Goal: Information Seeking & Learning: Learn about a topic

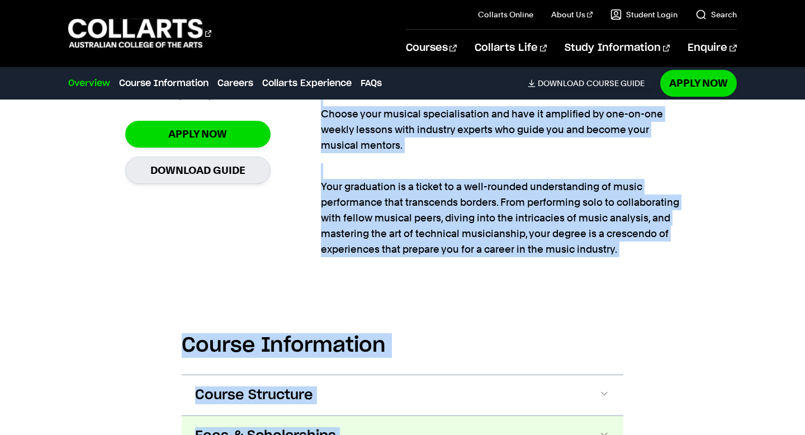
scroll to position [847, 0]
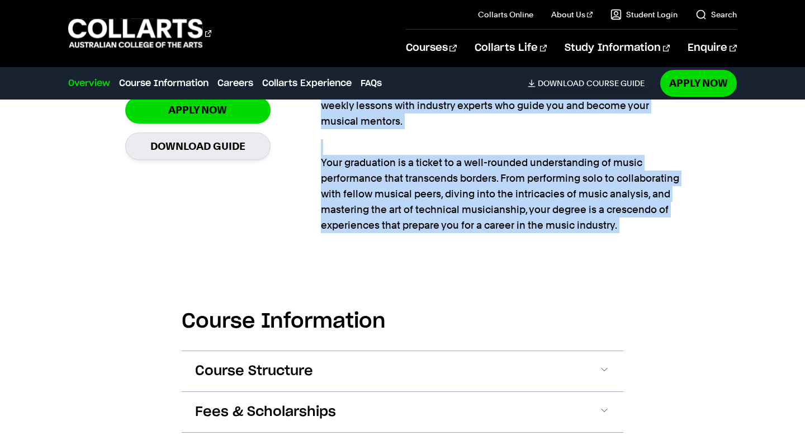
drag, startPoint x: 480, startPoint y: 175, endPoint x: 572, endPoint y: 297, distance: 152.9
click at [572, 297] on section "Course Information Course Structure Bachelor of Music Performance The Bachelor …" at bounding box center [402, 402] width 441 height 293
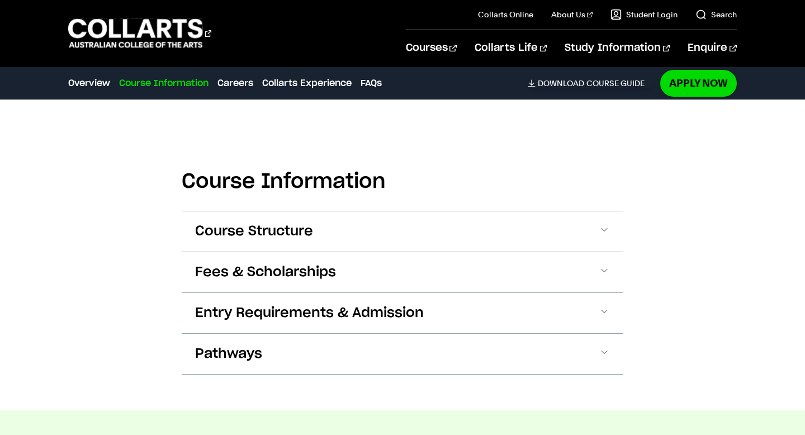
scroll to position [987, 0]
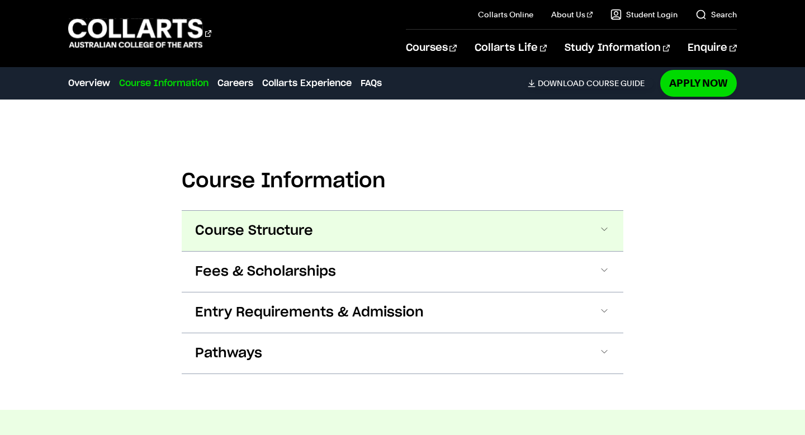
click at [595, 213] on button "Course Structure" at bounding box center [402, 231] width 441 height 40
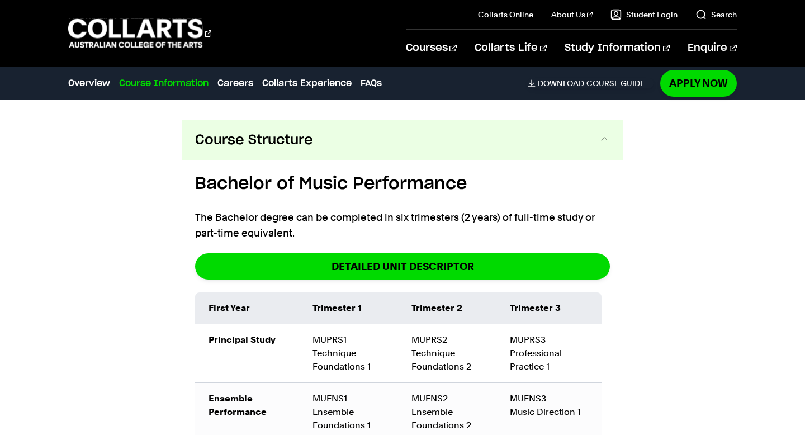
scroll to position [1097, 0]
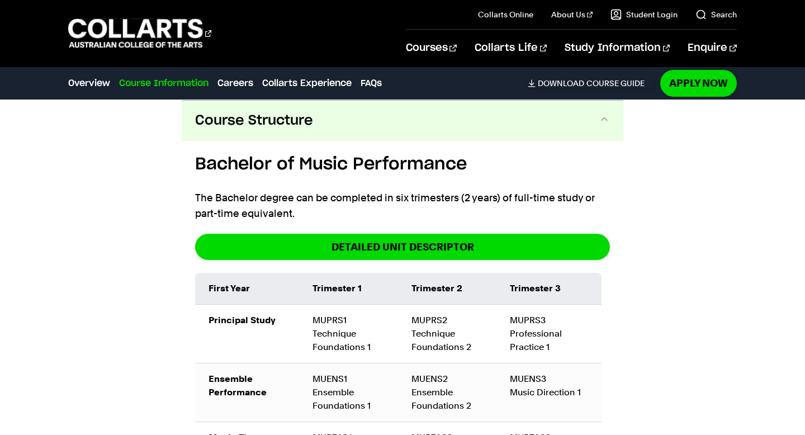
click at [609, 163] on h5 "Bachelor of Music Performance" at bounding box center [402, 164] width 415 height 25
click at [602, 139] on button "Course Structure" at bounding box center [402, 121] width 441 height 40
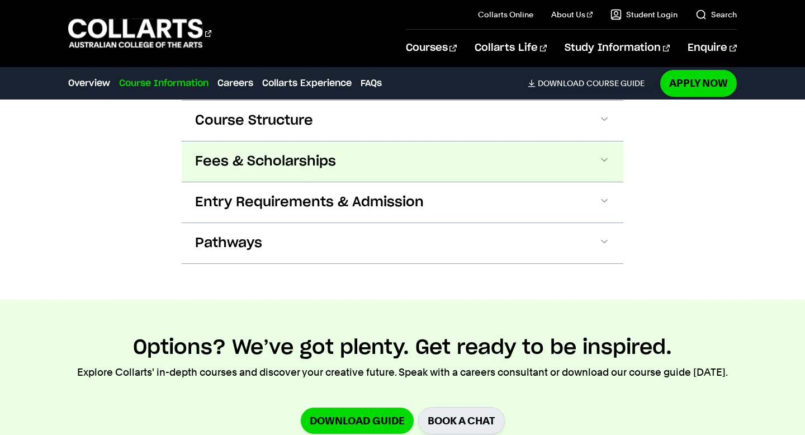
click at [590, 170] on button "Fees & Scholarships" at bounding box center [402, 161] width 441 height 40
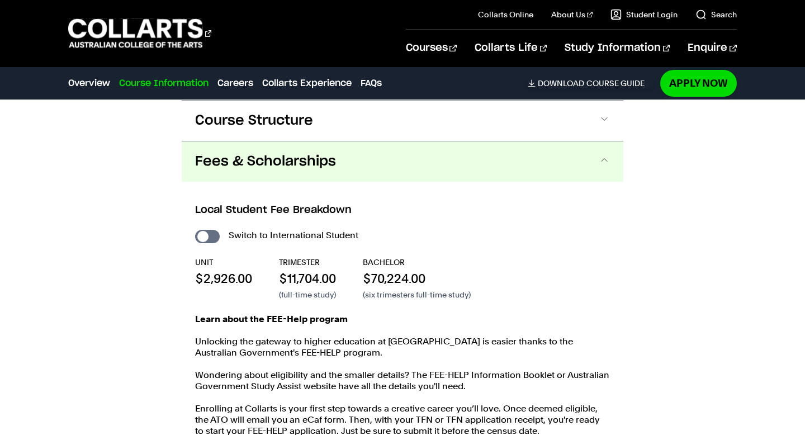
scroll to position [1138, 0]
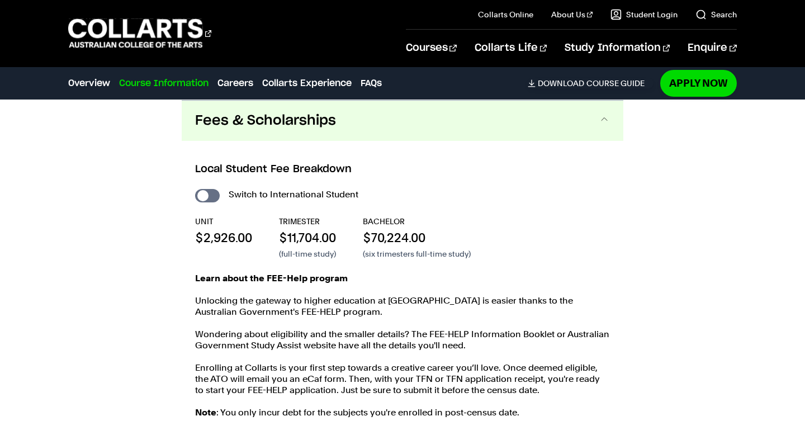
click at [587, 163] on h3 "Local Student Fee Breakdown" at bounding box center [402, 169] width 415 height 15
click at [587, 131] on button "Fees & Scholarships" at bounding box center [402, 121] width 441 height 40
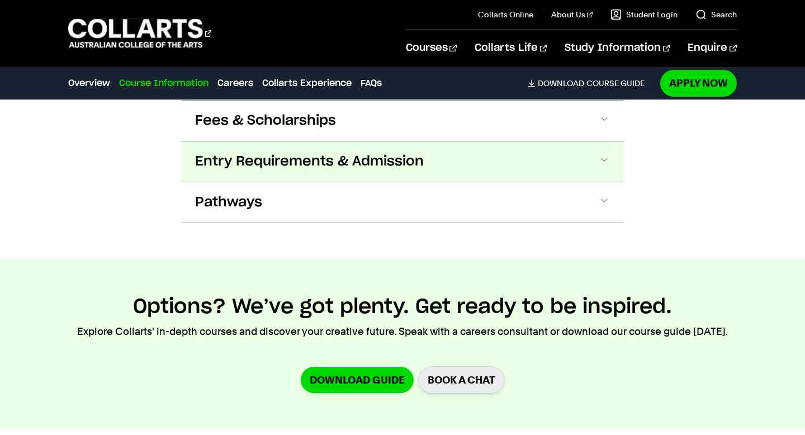
click at [536, 146] on button "Entry Requirements & Admission" at bounding box center [402, 161] width 441 height 40
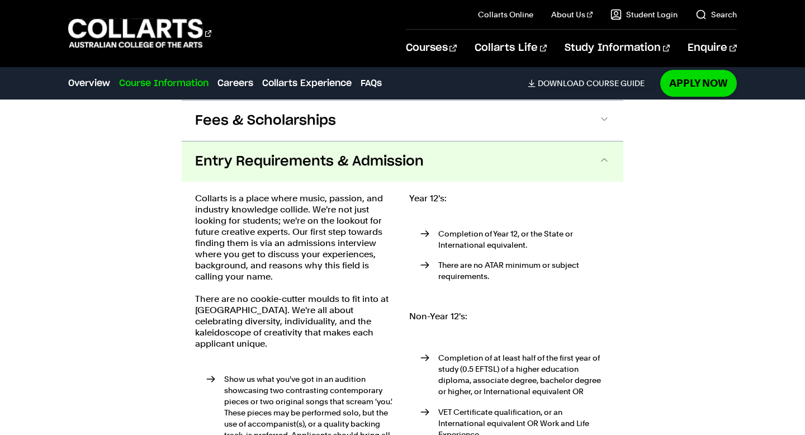
scroll to position [1179, 0]
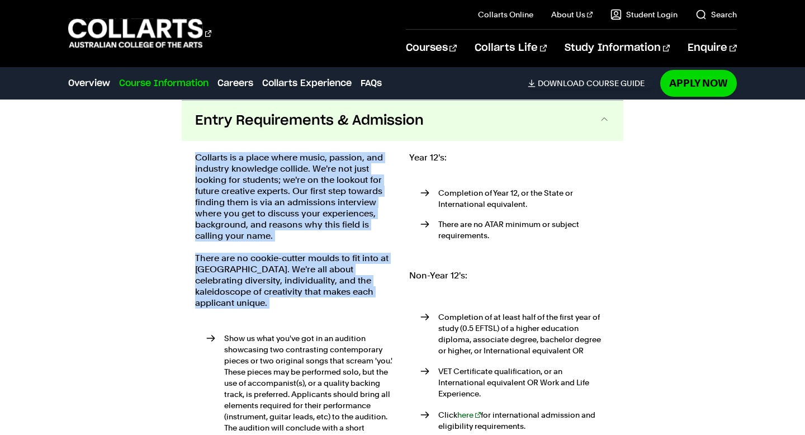
drag, startPoint x: 167, startPoint y: 153, endPoint x: 357, endPoint y: 316, distance: 250.9
click at [357, 316] on div "Course Information Course Structure Bachelor of Music Performance The Bachelor …" at bounding box center [402, 286] width 805 height 723
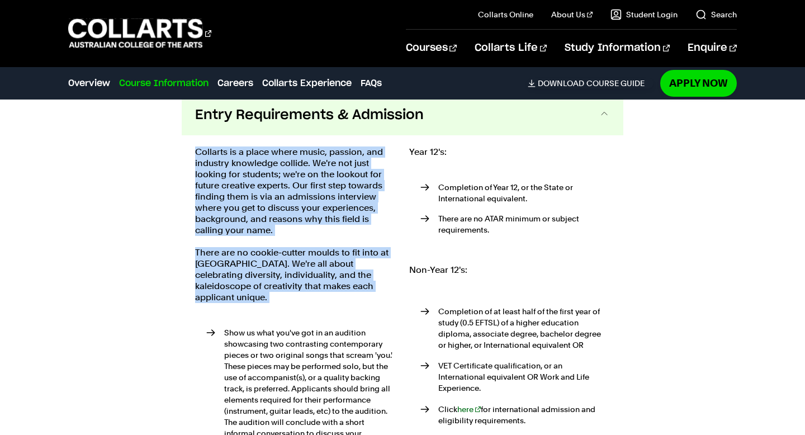
scroll to position [1185, 0]
click at [330, 287] on p "There are no cookie-cutter moulds to fit into at Collarts. We're all about cele…" at bounding box center [295, 274] width 201 height 56
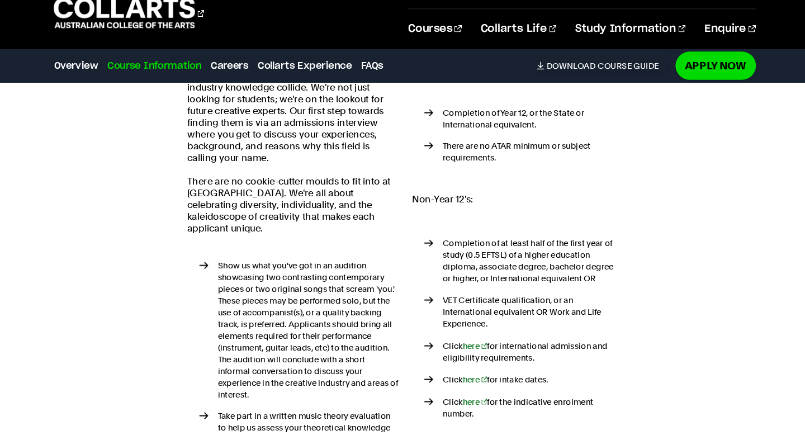
scroll to position [1244, 0]
drag, startPoint x: 435, startPoint y: 301, endPoint x: 598, endPoint y: 405, distance: 193.0
click at [598, 405] on ul "Completion of at least half of the first year of study (0.5 EFTSL) of a higher …" at bounding box center [509, 331] width 201 height 211
click at [598, 405] on p "Click here for the indicative enrolment number." at bounding box center [524, 407] width 172 height 22
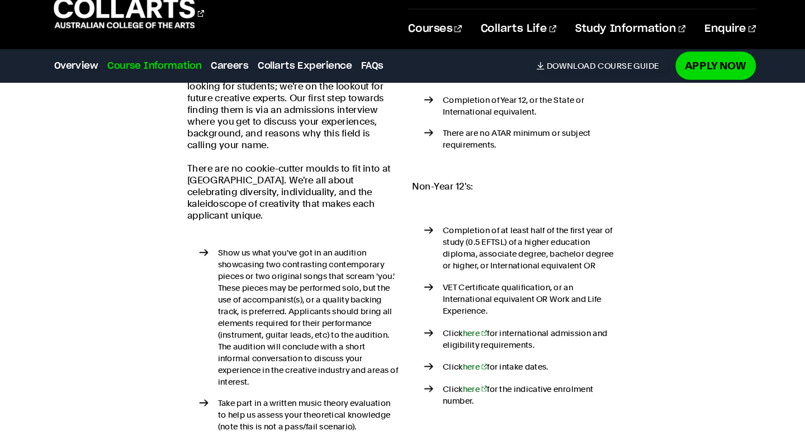
scroll to position [1257, 0]
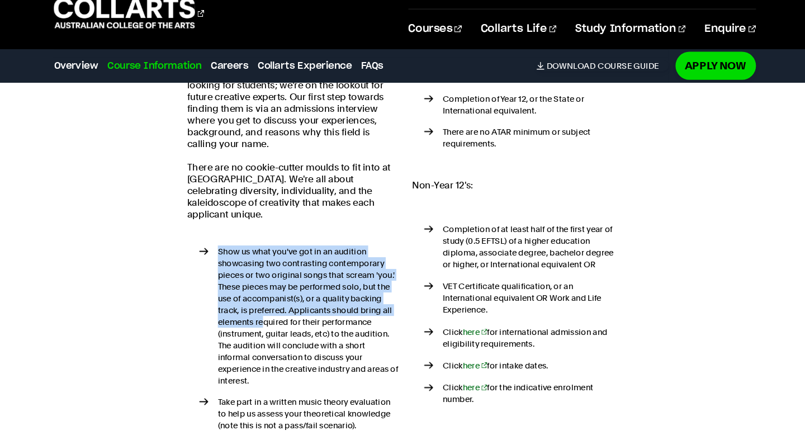
drag, startPoint x: 220, startPoint y: 247, endPoint x: 268, endPoint y: 322, distance: 89.3
click at [267, 321] on li "Show us what you've got in an audition showcasing two contrasting contemporary …" at bounding box center [300, 321] width 189 height 134
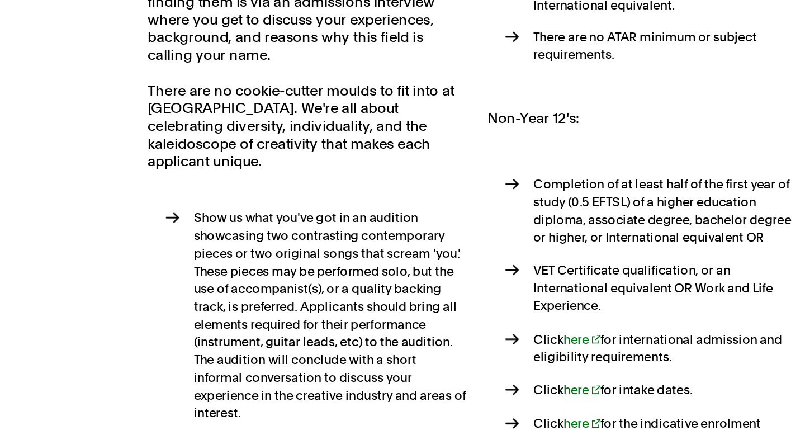
click at [242, 292] on li "Show us what you've got in an audition showcasing two contrasting contemporary …" at bounding box center [300, 321] width 189 height 134
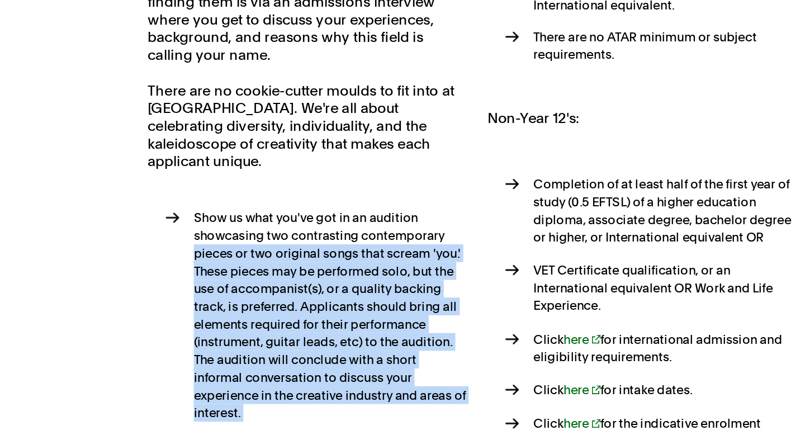
drag, startPoint x: 220, startPoint y: 266, endPoint x: 291, endPoint y: 381, distance: 134.9
click at [291, 381] on ul "Show us what you've got in an audition showcasing two contrasting contemporary …" at bounding box center [295, 344] width 201 height 207
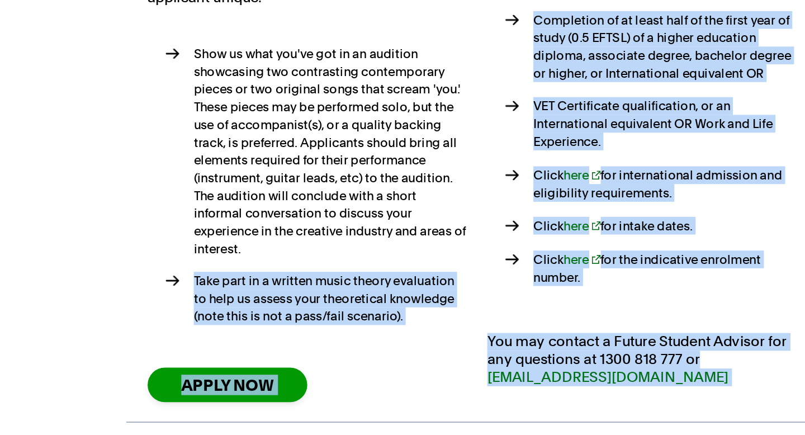
scroll to position [1327, 0]
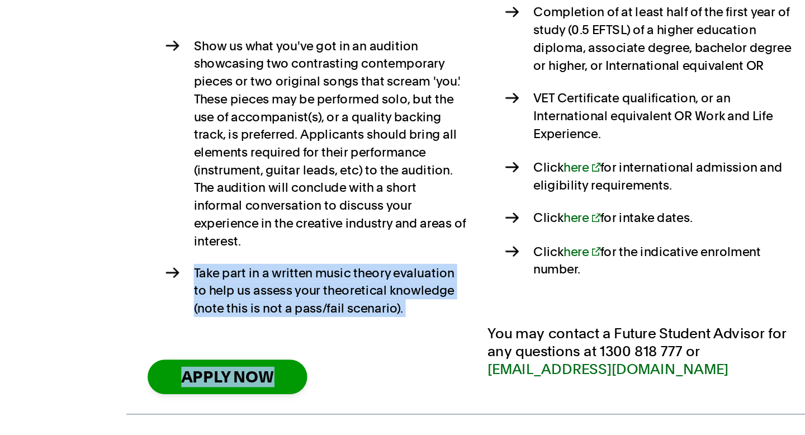
drag, startPoint x: 216, startPoint y: 343, endPoint x: 283, endPoint y: 391, distance: 82.2
click at [283, 391] on div "Collarts is a place where music, passion, and industry knowledge collide. We're…" at bounding box center [295, 206] width 201 height 407
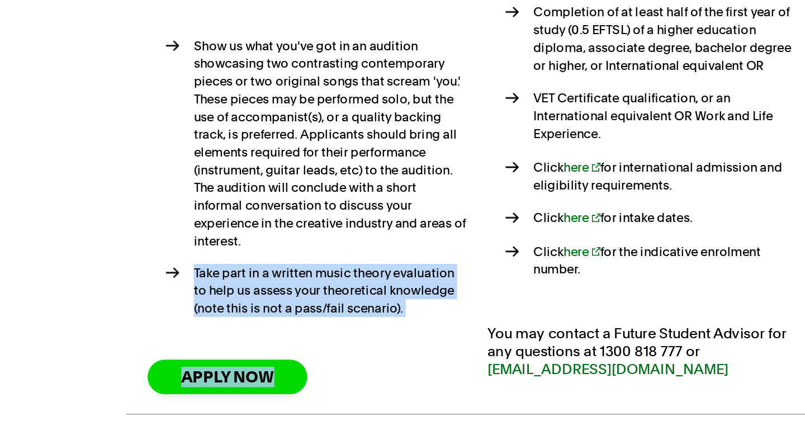
click at [301, 348] on li "Take part in a written music theory evaluation to help us assess your theoretic…" at bounding box center [300, 344] width 189 height 34
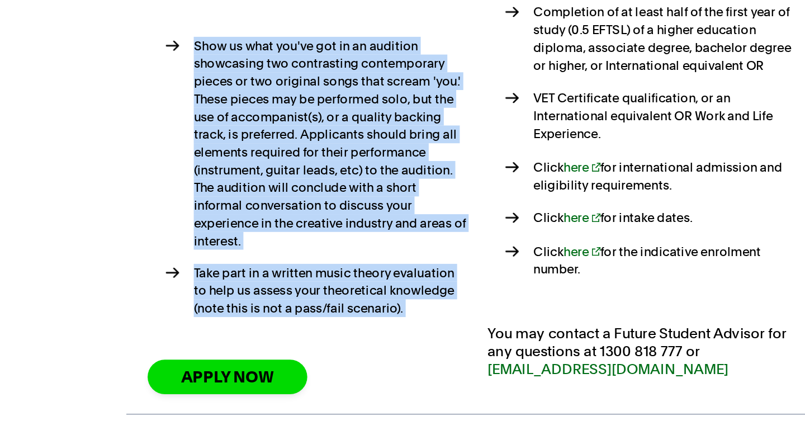
drag, startPoint x: 225, startPoint y: 177, endPoint x: 320, endPoint y: 376, distance: 220.2
click at [320, 376] on div "Collarts is a place where music, passion, and industry knowledge collide. We're…" at bounding box center [295, 206] width 201 height 407
click at [237, 292] on li "Show us what you've got in an audition showcasing two contrasting contemporary …" at bounding box center [300, 251] width 189 height 134
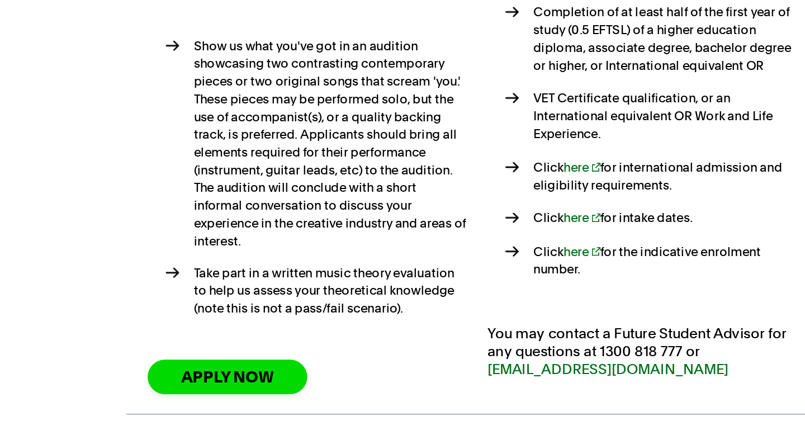
scroll to position [1327, 0]
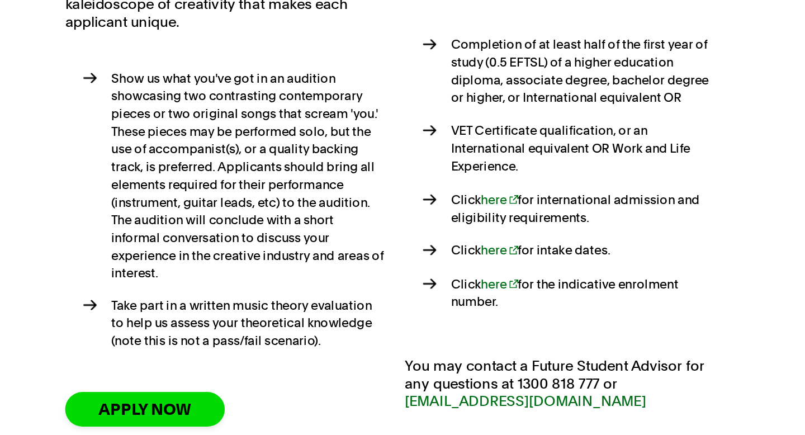
drag, startPoint x: 428, startPoint y: 222, endPoint x: 524, endPoint y: 326, distance: 142.0
click at [524, 326] on ul "Completion of at least half of the first year of study (0.5 EFTSL) of a higher …" at bounding box center [509, 249] width 201 height 211
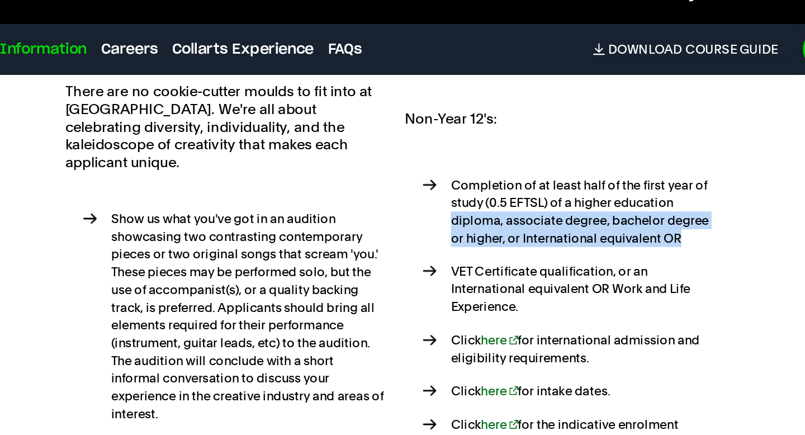
drag, startPoint x: 591, startPoint y: 196, endPoint x: 437, endPoint y: 201, distance: 153.8
click at [437, 201] on li "Completion of at least half of the first year of study (0.5 EFTSL) of a higher …" at bounding box center [514, 185] width 189 height 45
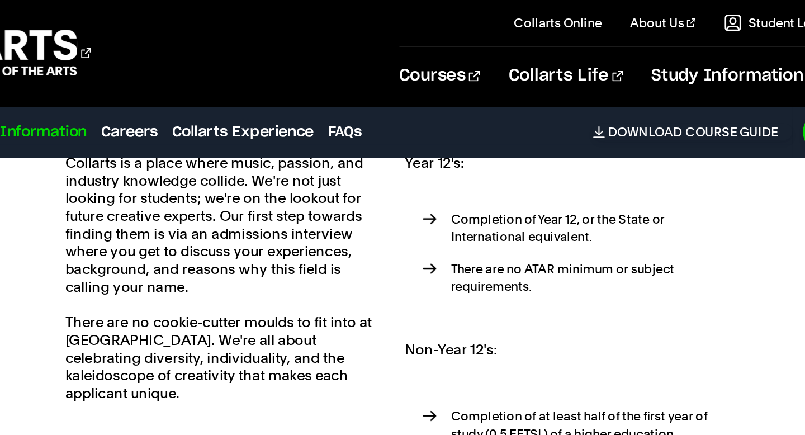
scroll to position [1214, 0]
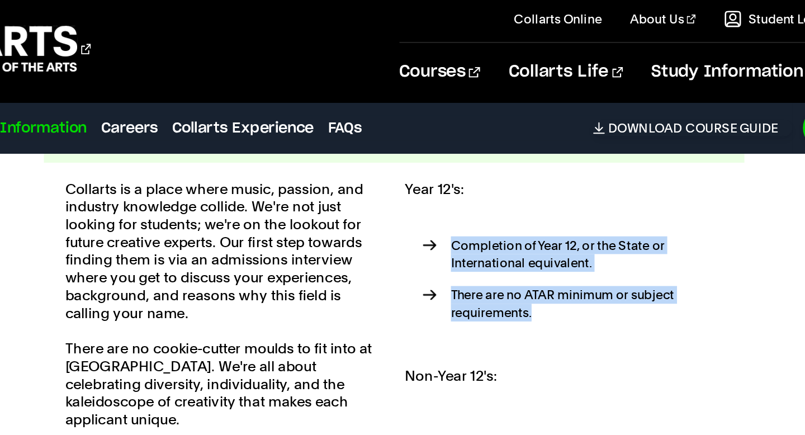
drag, startPoint x: 440, startPoint y: 158, endPoint x: 498, endPoint y: 203, distance: 73.2
click at [498, 203] on ul "Completion of Year 12, or the State or International equivalent. There are no A…" at bounding box center [509, 181] width 201 height 84
click at [497, 202] on li "There are no ATAR minimum or subject requirements." at bounding box center [514, 194] width 189 height 22
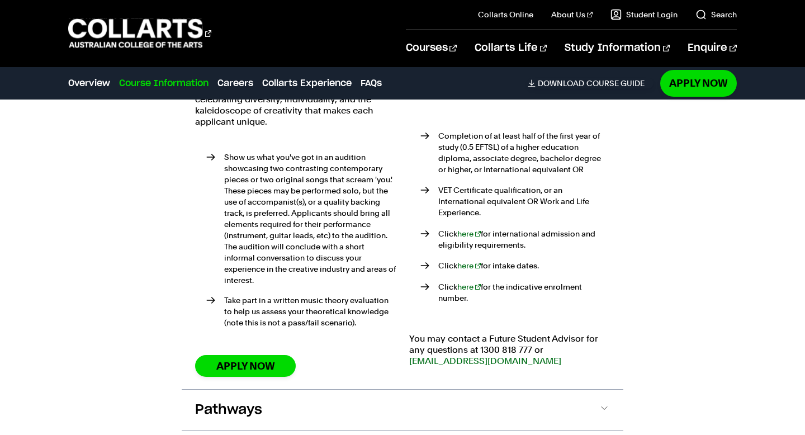
scroll to position [1361, 0]
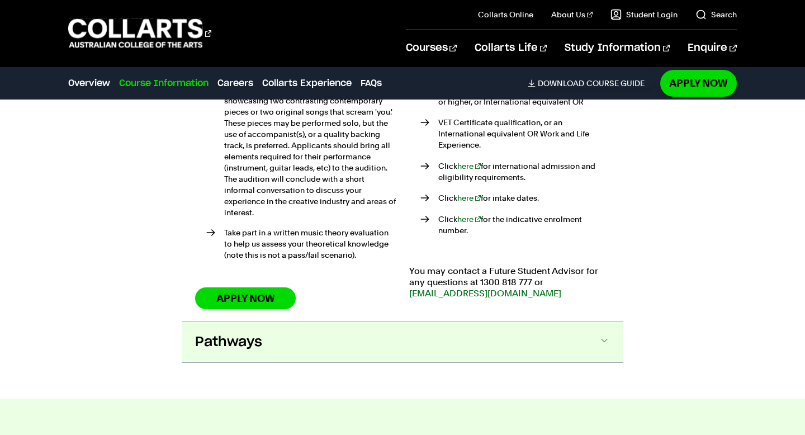
click at [272, 338] on button "Pathways" at bounding box center [402, 342] width 441 height 40
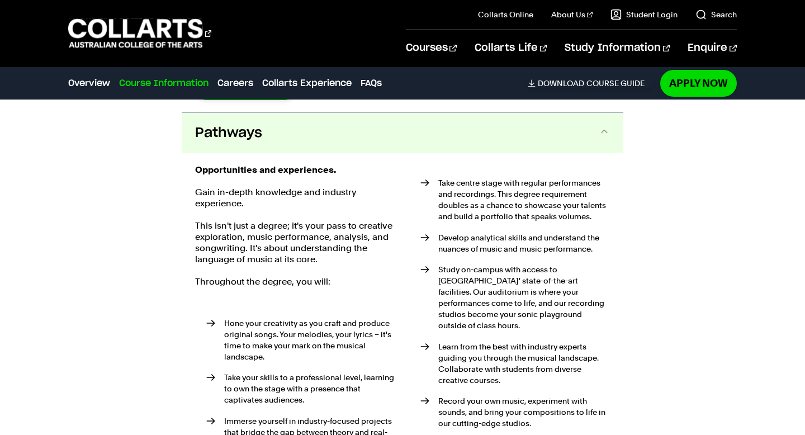
scroll to position [1637, 0]
click at [336, 130] on button "Pathways" at bounding box center [402, 132] width 441 height 40
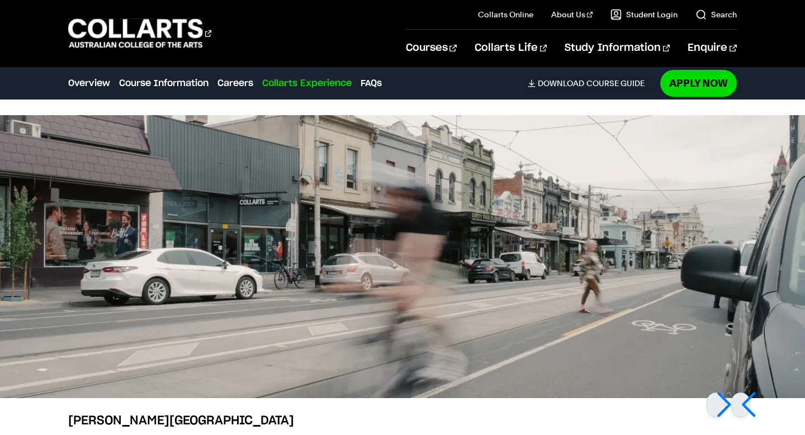
scroll to position [2454, 0]
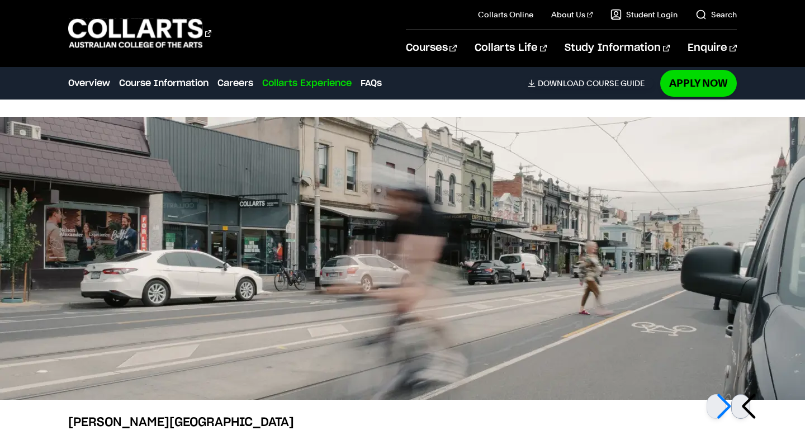
click at [744, 395] on div at bounding box center [740, 406] width 19 height 25
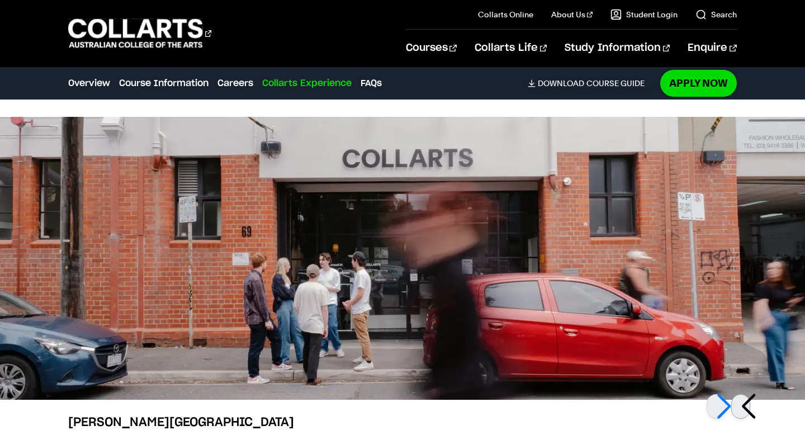
click at [744, 395] on div at bounding box center [740, 406] width 19 height 25
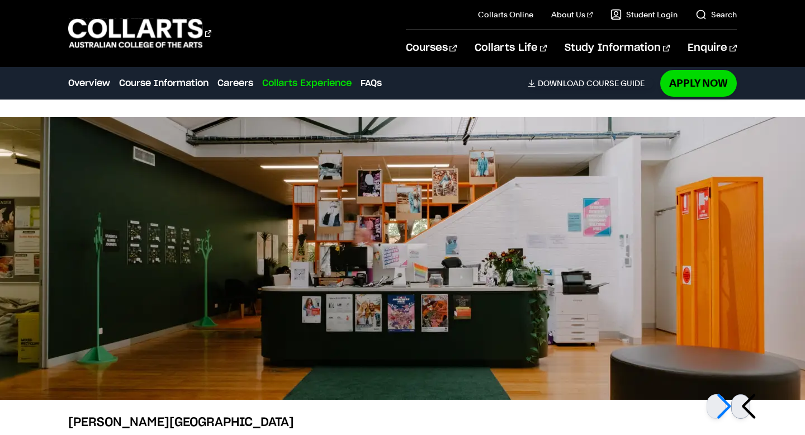
click at [744, 395] on div at bounding box center [740, 406] width 19 height 25
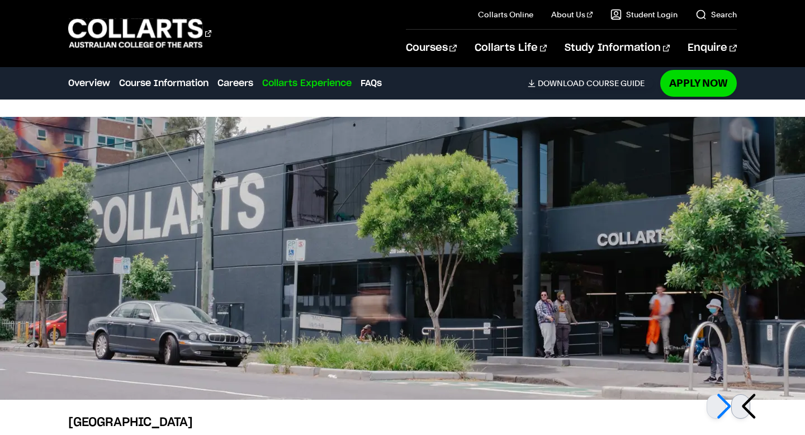
click at [744, 395] on div at bounding box center [740, 406] width 19 height 25
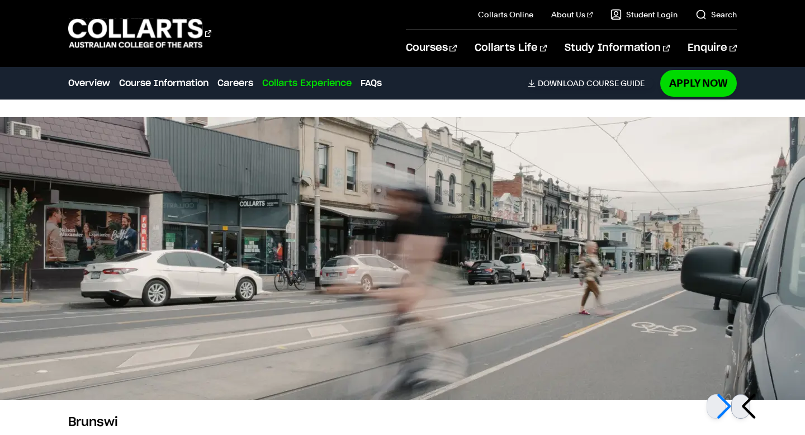
click at [744, 395] on div at bounding box center [740, 406] width 19 height 25
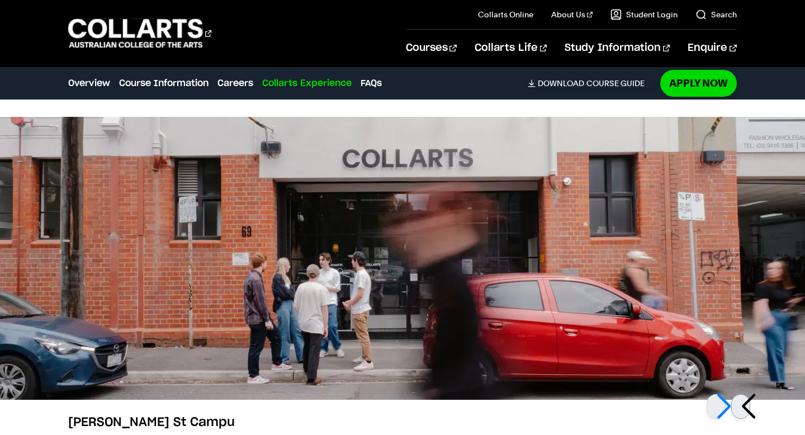
click at [744, 395] on div at bounding box center [740, 406] width 19 height 25
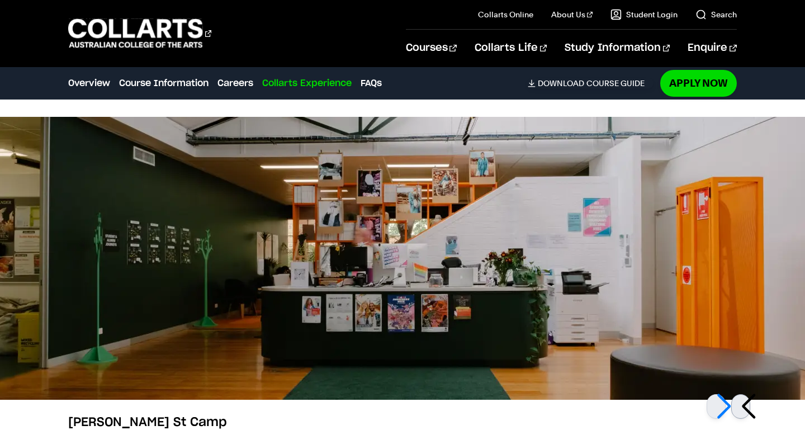
scroll to position [2470, 0]
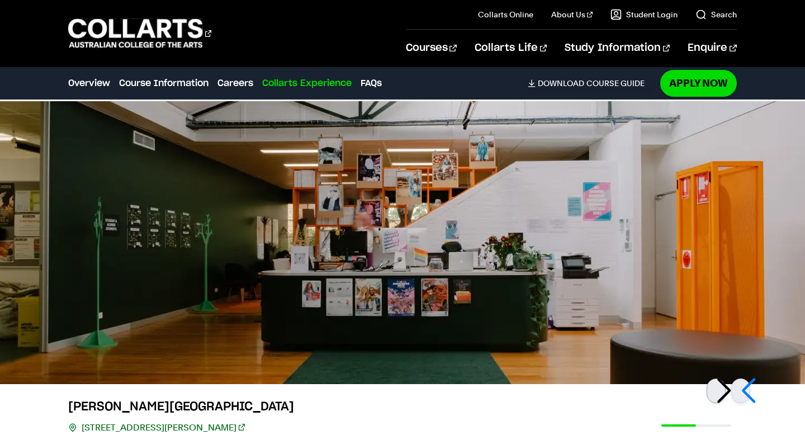
click at [724, 385] on div at bounding box center [715, 390] width 19 height 25
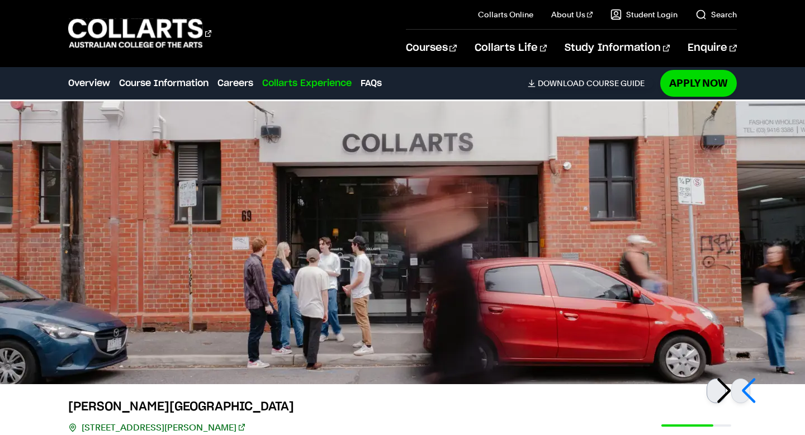
click at [724, 385] on div at bounding box center [715, 390] width 19 height 25
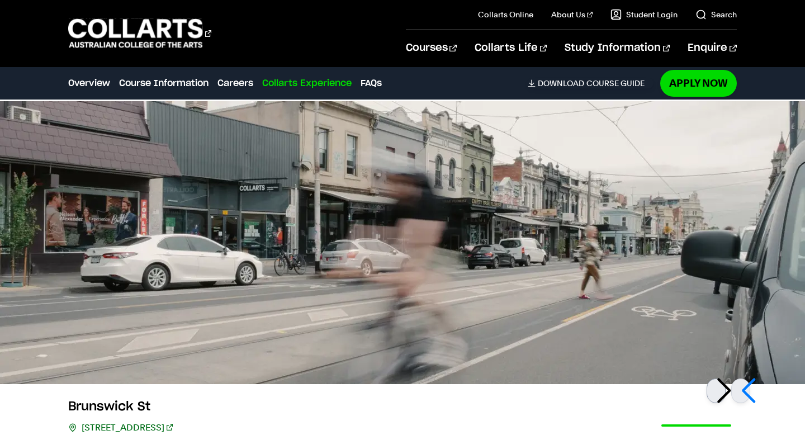
click at [724, 385] on div at bounding box center [715, 390] width 19 height 25
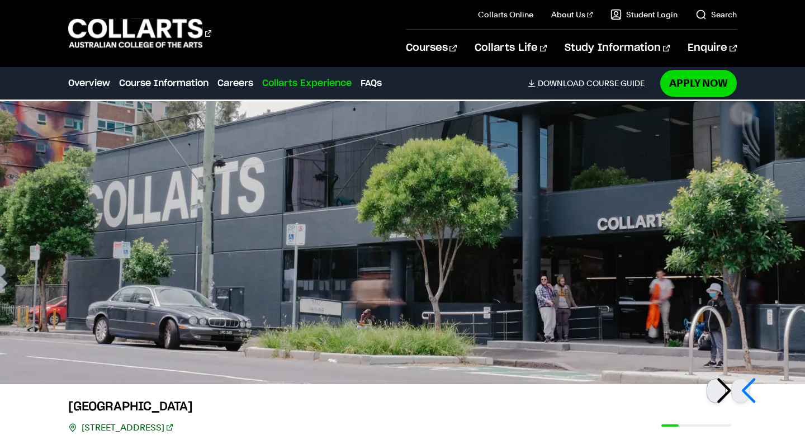
click at [724, 385] on div at bounding box center [715, 390] width 19 height 25
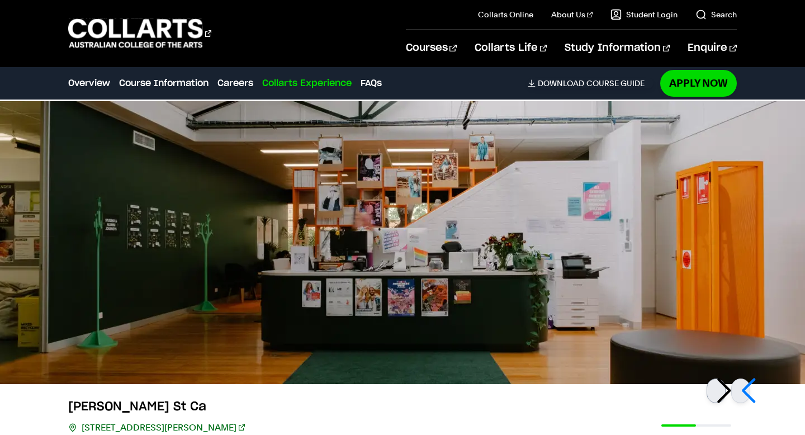
click at [724, 385] on div at bounding box center [715, 390] width 19 height 25
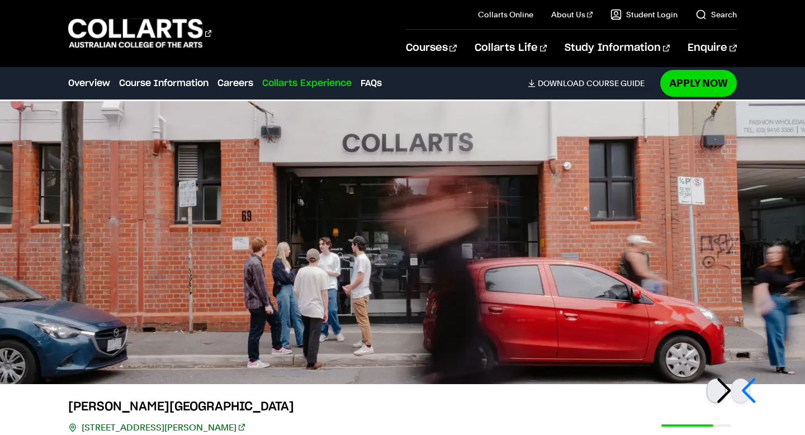
click at [724, 385] on div at bounding box center [715, 390] width 19 height 25
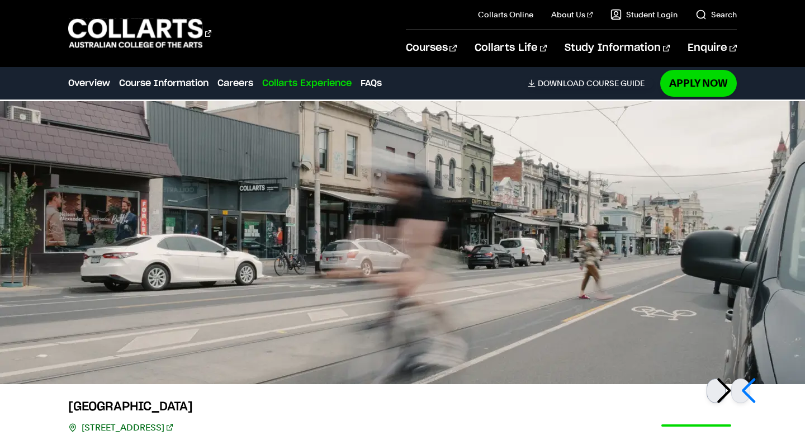
click at [724, 385] on div at bounding box center [715, 390] width 19 height 25
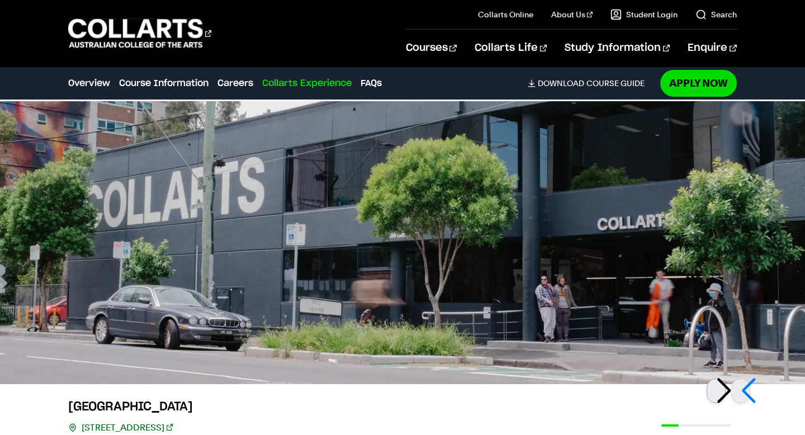
click at [724, 385] on div at bounding box center [715, 390] width 19 height 25
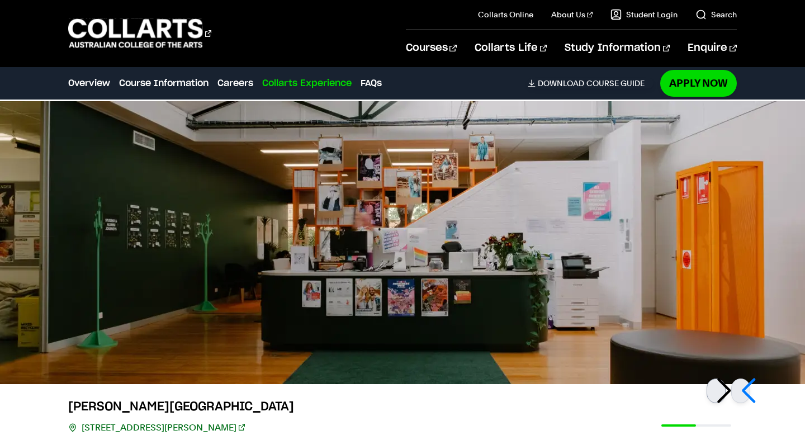
click at [724, 385] on div at bounding box center [715, 390] width 19 height 25
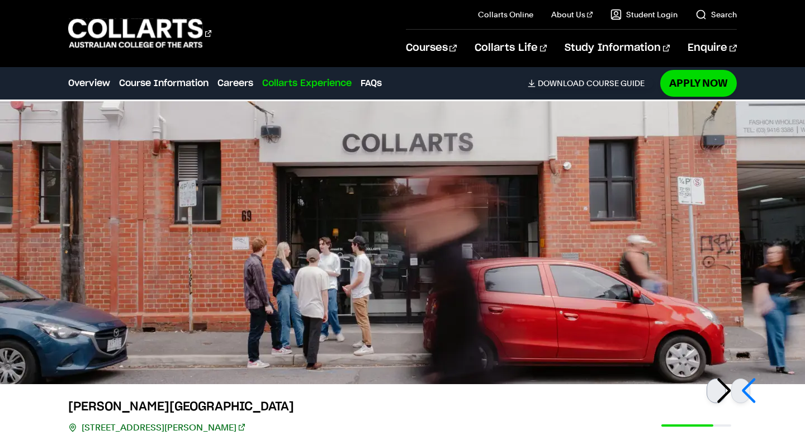
click at [724, 385] on div at bounding box center [715, 390] width 19 height 25
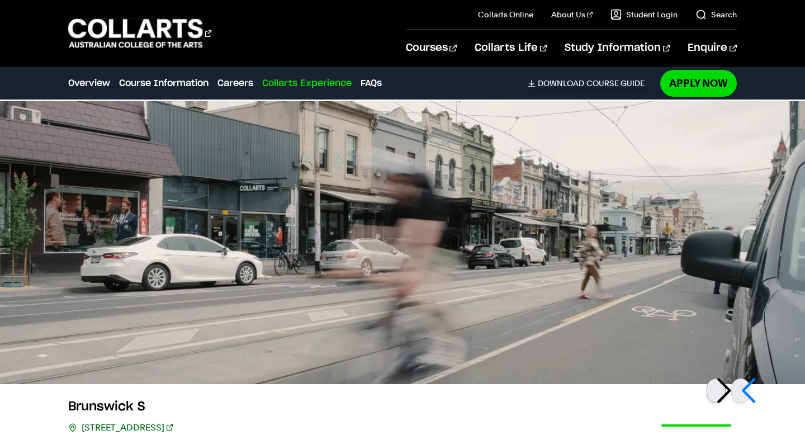
click at [724, 385] on div at bounding box center [715, 390] width 19 height 25
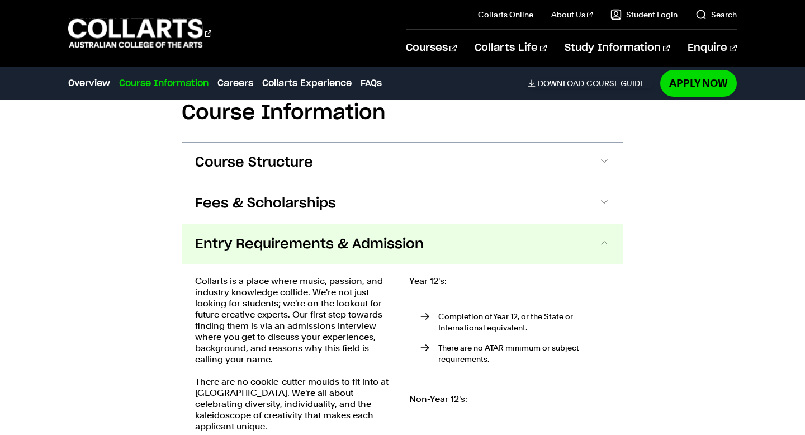
scroll to position [1056, 0]
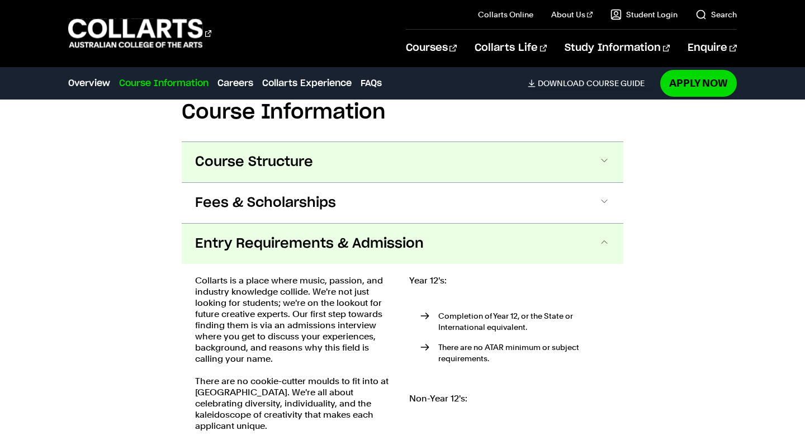
click at [327, 153] on button "Course Structure" at bounding box center [402, 162] width 441 height 40
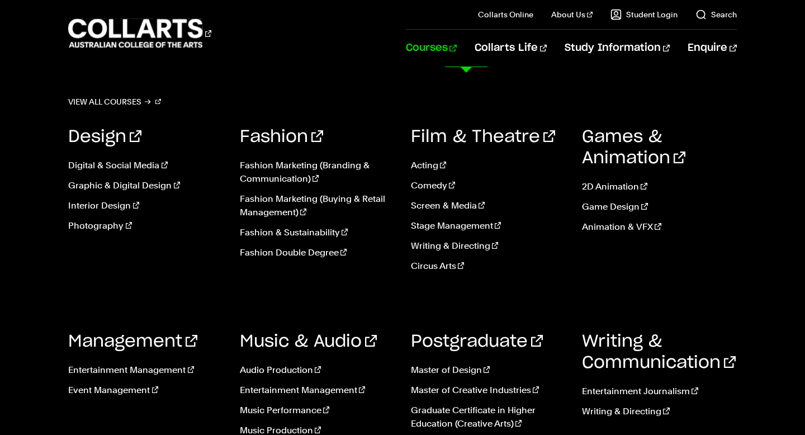
scroll to position [204, 0]
click at [291, 413] on link "Music Performance" at bounding box center [317, 409] width 154 height 13
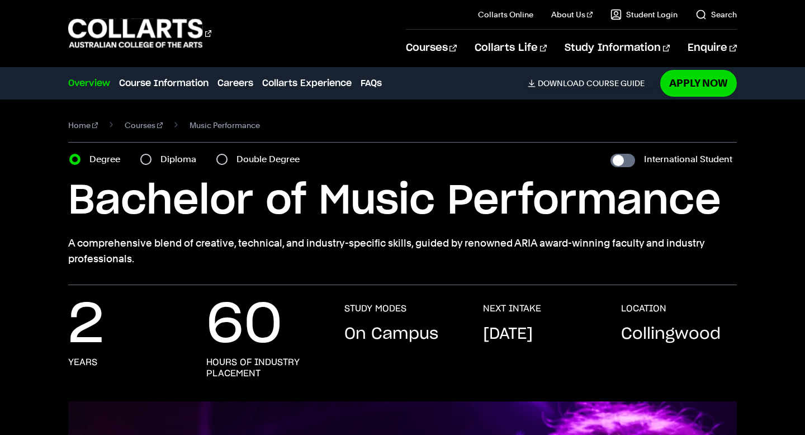
click at [158, 155] on div "Diploma" at bounding box center [171, 159] width 63 height 16
click at [142, 161] on input "Diploma" at bounding box center [145, 159] width 11 height 11
radio input "true"
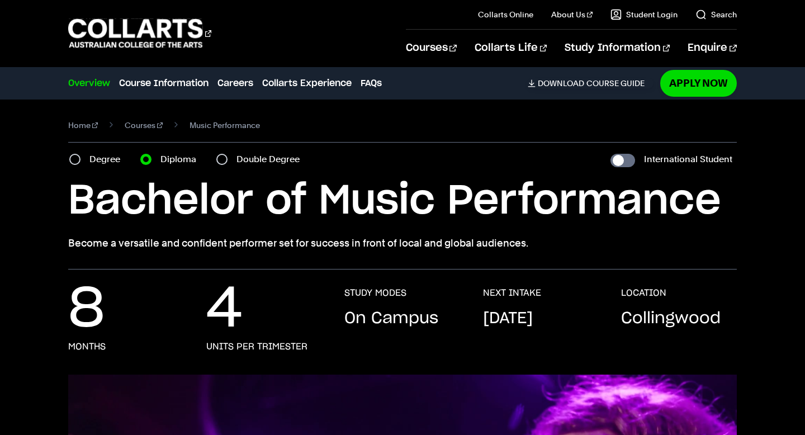
click at [158, 155] on div "Diploma" at bounding box center [171, 159] width 63 height 16
click at [79, 156] on input "Degree" at bounding box center [74, 159] width 11 height 11
radio input "true"
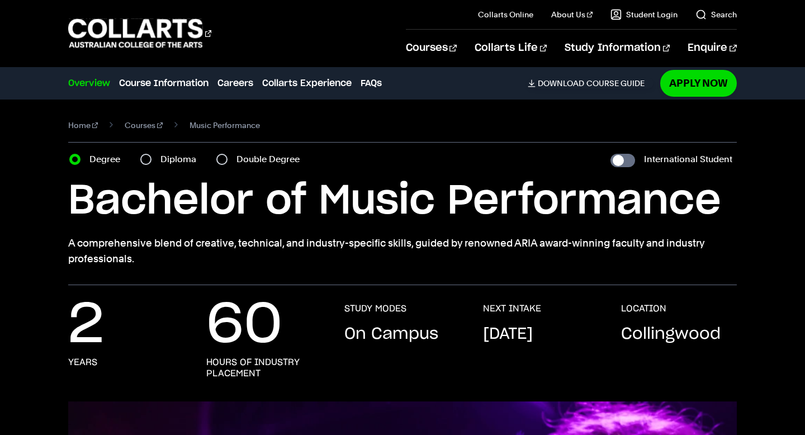
click at [158, 155] on div "Diploma" at bounding box center [171, 159] width 63 height 16
click at [148, 160] on input "Diploma" at bounding box center [145, 159] width 11 height 11
radio input "true"
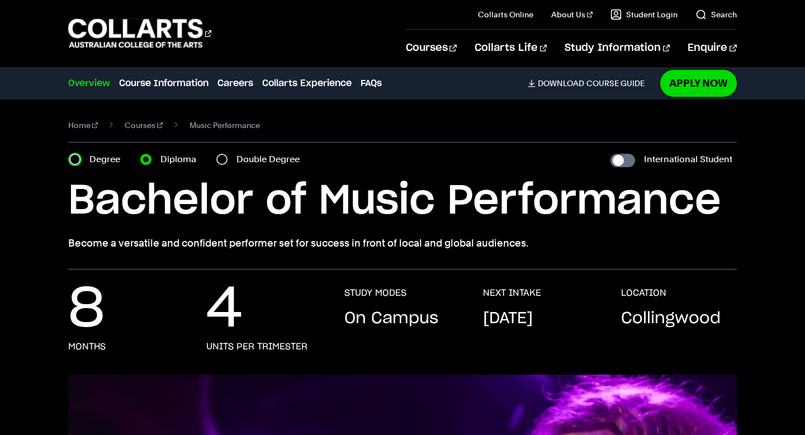
click at [76, 157] on input "Degree" at bounding box center [74, 159] width 11 height 11
radio input "true"
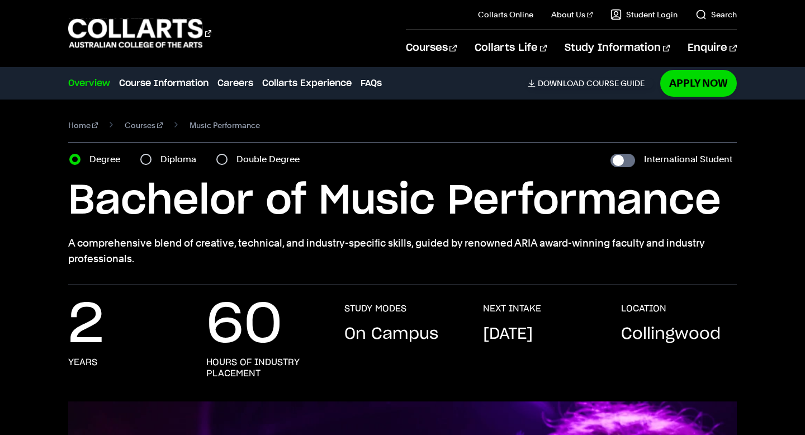
click at [151, 155] on div "Diploma" at bounding box center [171, 159] width 63 height 16
click at [141, 155] on input "Diploma" at bounding box center [145, 159] width 11 height 11
radio input "true"
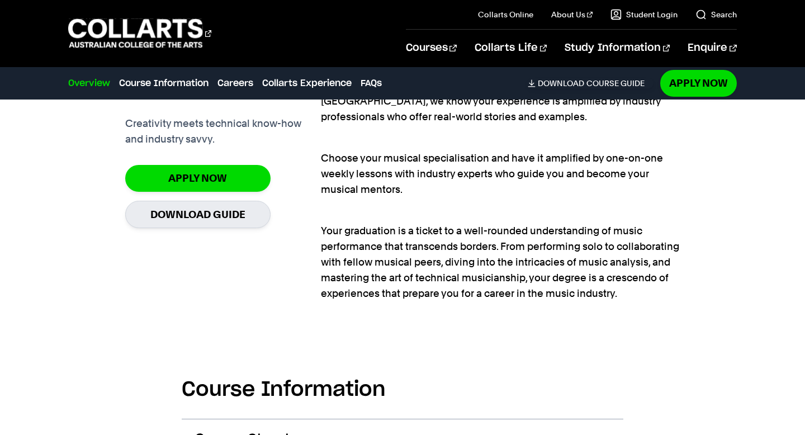
scroll to position [758, 0]
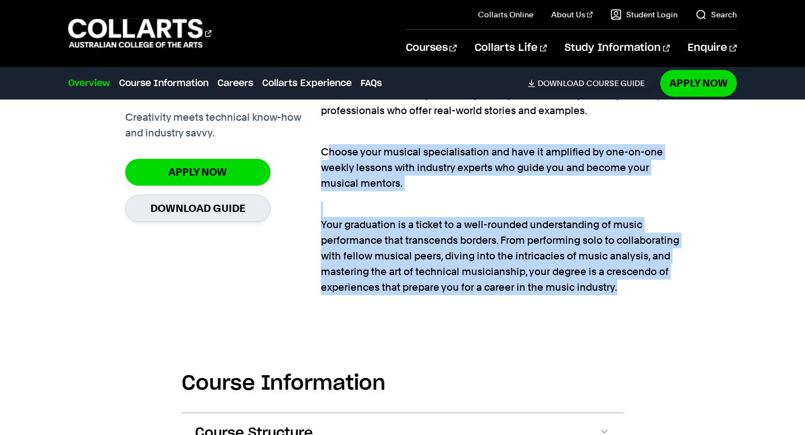
drag, startPoint x: 325, startPoint y: 153, endPoint x: 362, endPoint y: 308, distance: 160.1
click at [362, 308] on section "Turn music into a lasting career Creativity meets technical know-how and indust…" at bounding box center [402, 169] width 554 height 300
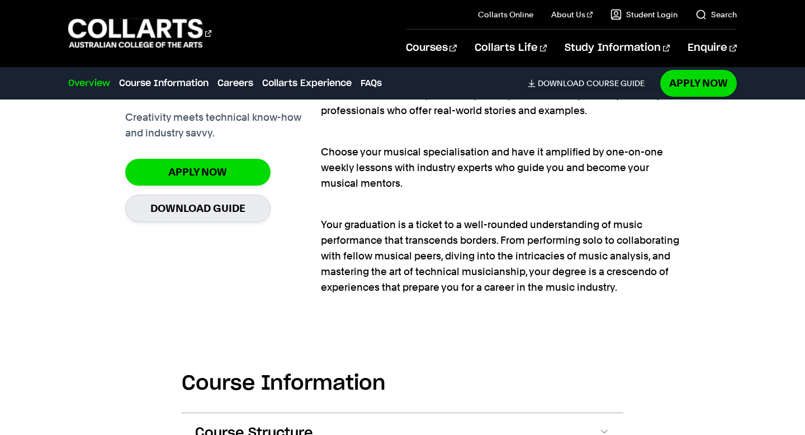
click at [383, 296] on div "Work closely with our ARIA award-winning teaching staff who have walked the mus…" at bounding box center [500, 169] width 359 height 264
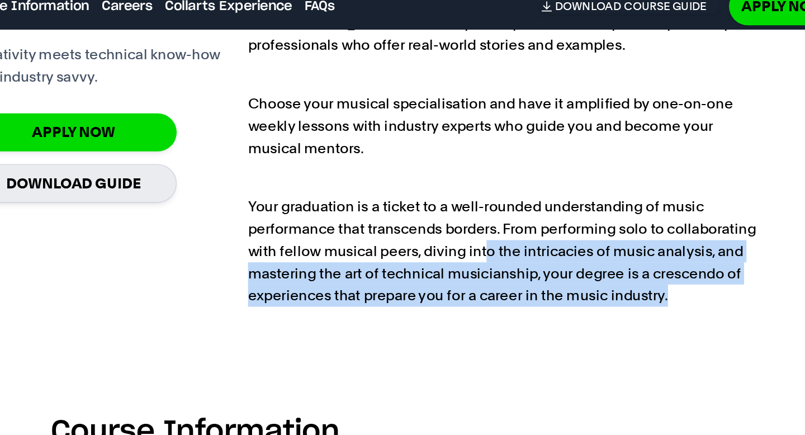
drag, startPoint x: 486, startPoint y: 256, endPoint x: 496, endPoint y: 298, distance: 43.0
click at [496, 298] on div "Work closely with our ARIA award-winning teaching staff who have walked the mus…" at bounding box center [500, 169] width 359 height 264
click at [495, 306] on section "Turn music into a lasting career Creativity meets technical know-how and indust…" at bounding box center [402, 169] width 554 height 300
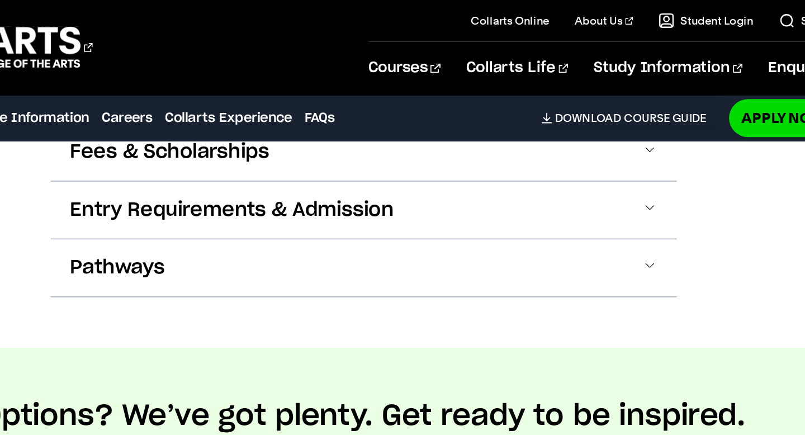
scroll to position [1026, 0]
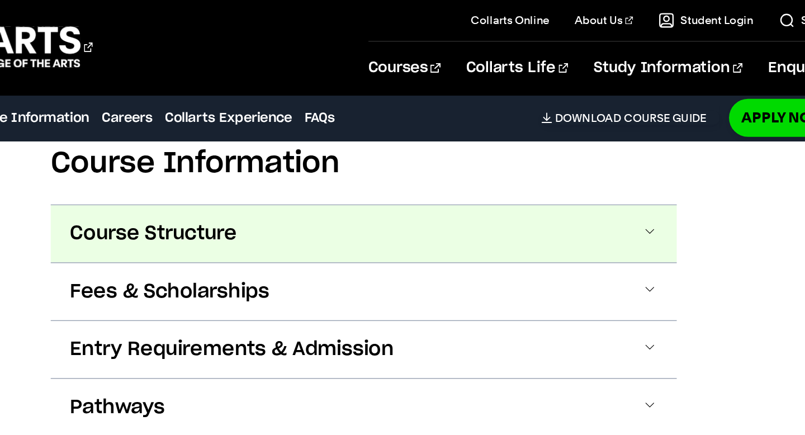
click at [0, 0] on button "Course Structure" at bounding box center [0, 0] width 0 height 0
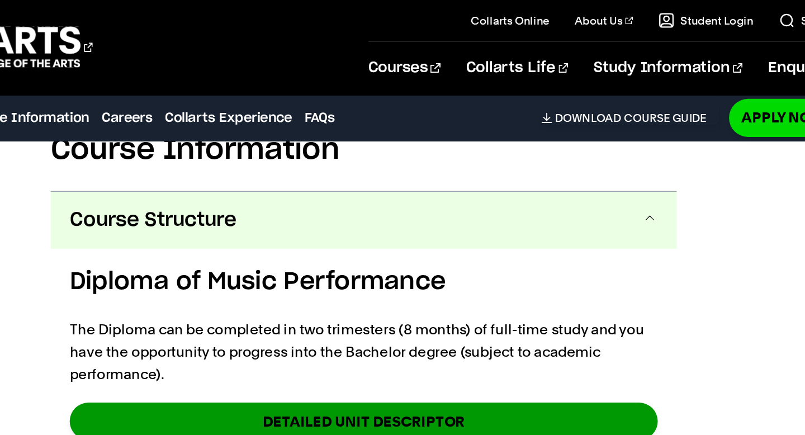
scroll to position [1020, 0]
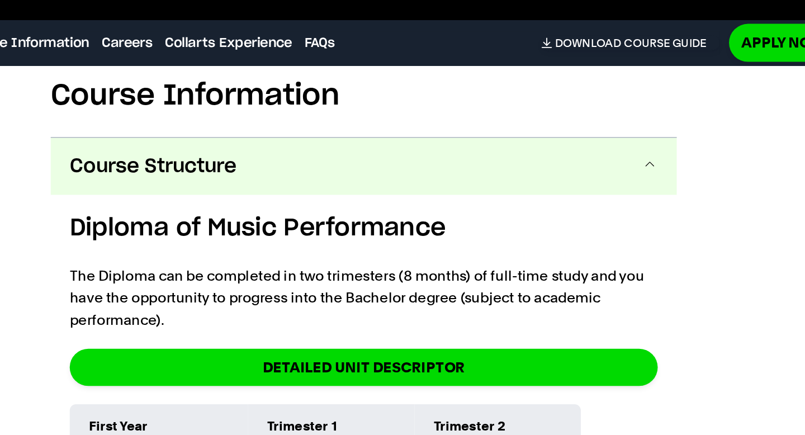
click at [439, 167] on button "Course Structure" at bounding box center [402, 170] width 441 height 40
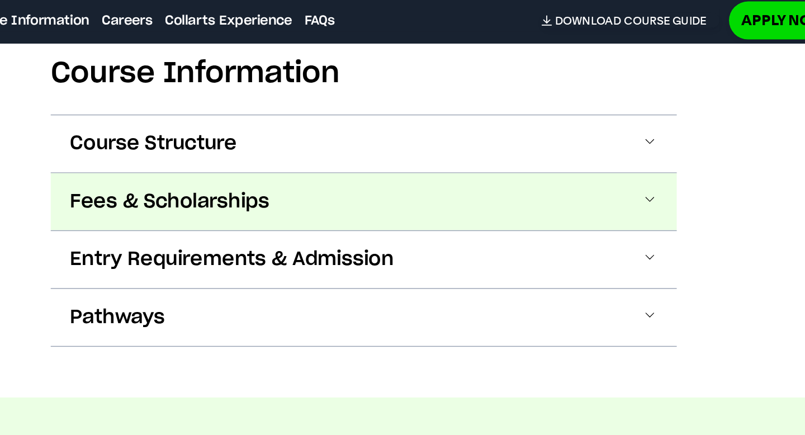
click at [0, 0] on button "Fees & Scholarships" at bounding box center [0, 0] width 0 height 0
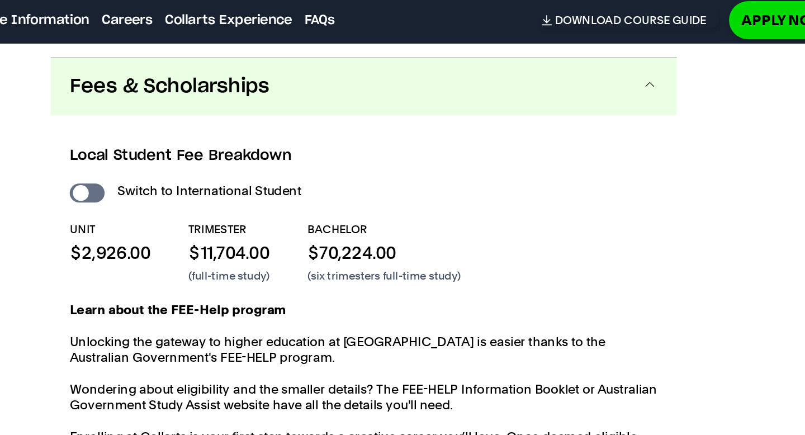
scroll to position [1111, 0]
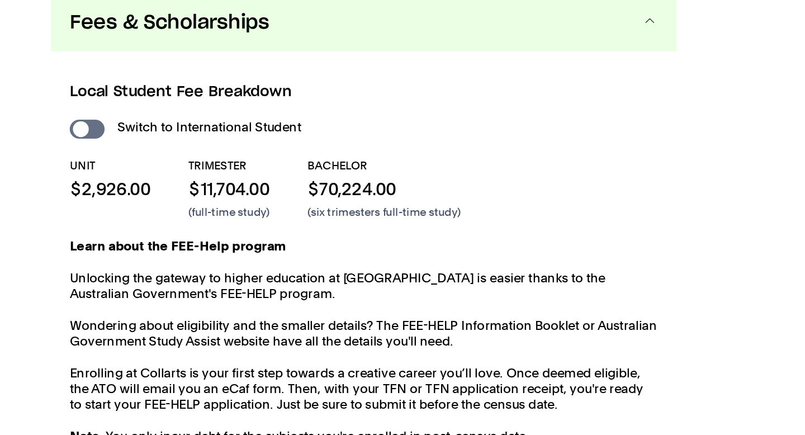
click at [202, 188] on div "Switch to International Student" at bounding box center [402, 195] width 415 height 16
click at [203, 195] on input "International Student" at bounding box center [207, 195] width 25 height 13
checkbox input "true"
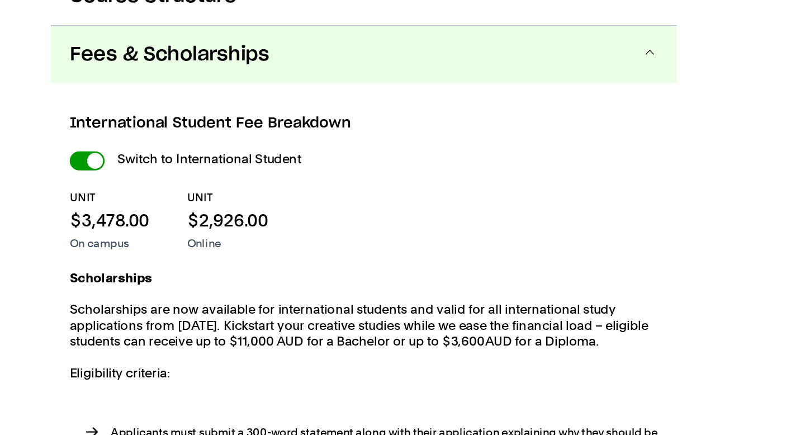
click at [0, 0] on input "International Student" at bounding box center [0, 0] width 0 height 0
checkbox input "false"
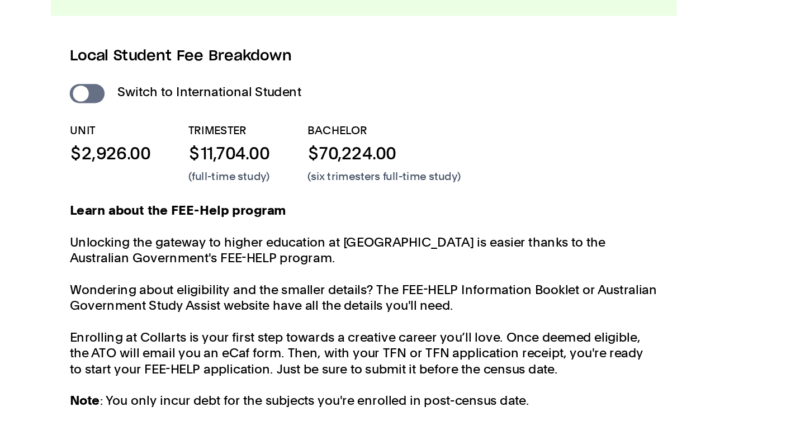
scroll to position [1118, 0]
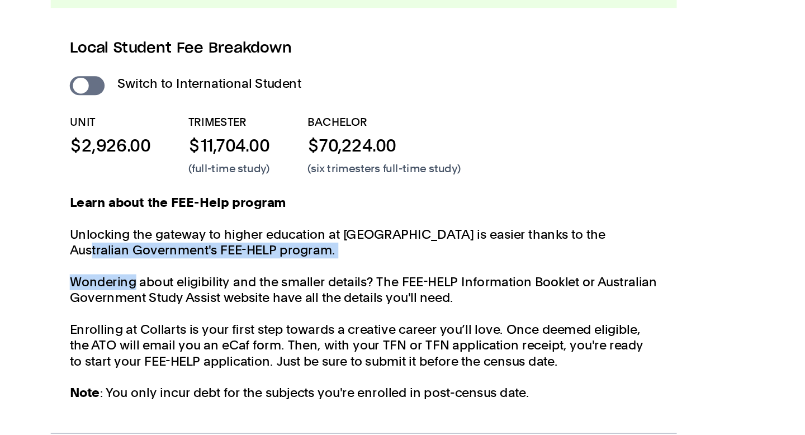
drag, startPoint x: 199, startPoint y: 300, endPoint x: 241, endPoint y: 326, distance: 48.7
click at [0, 0] on div "Learn about the FEE-Help program Unlocking the gateway to higher education at C…" at bounding box center [0, 0] width 0 height 0
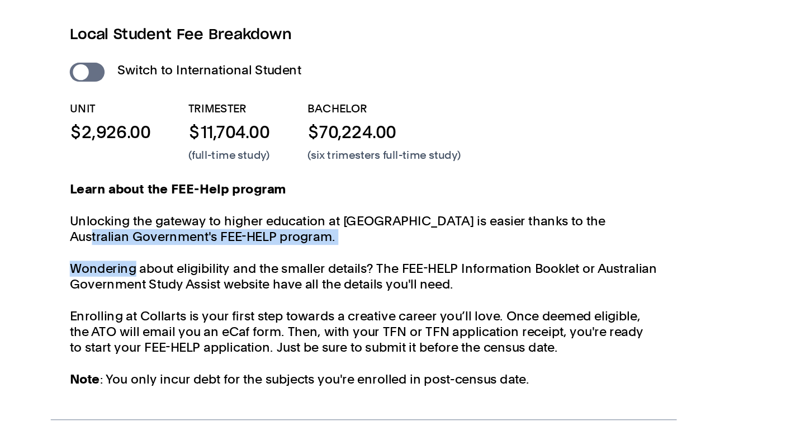
scroll to position [1133, 0]
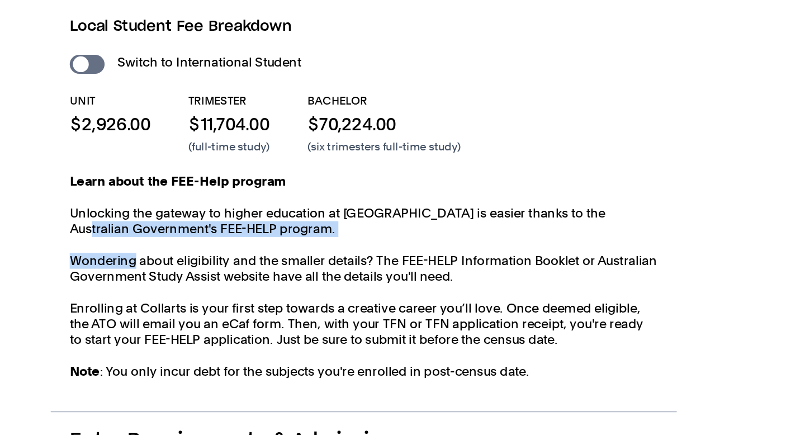
drag, startPoint x: 241, startPoint y: 298, endPoint x: 243, endPoint y: 311, distance: 12.4
click at [0, 0] on p "Wondering about eligibility and the smaller details? The FEE-HELP Information B…" at bounding box center [0, 0] width 0 height 0
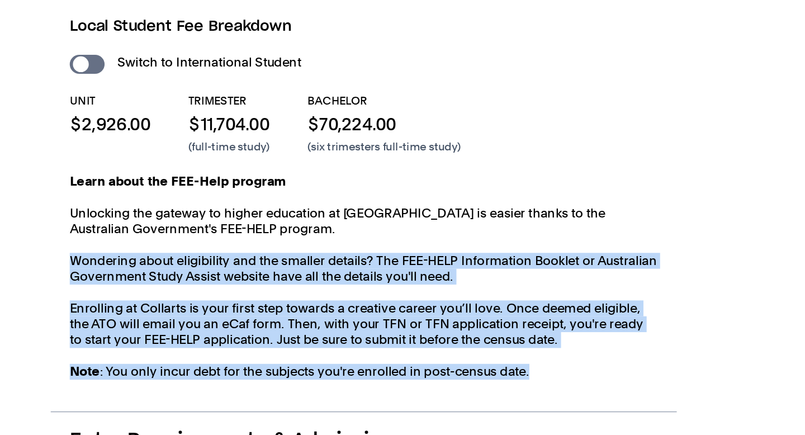
drag, startPoint x: 226, startPoint y: 297, endPoint x: 269, endPoint y: 408, distance: 119.2
click at [0, 0] on div "Local Student Fee Breakdown Switch to International Student UNIT $2,926.00 TRIM…" at bounding box center [0, 0] width 0 height 0
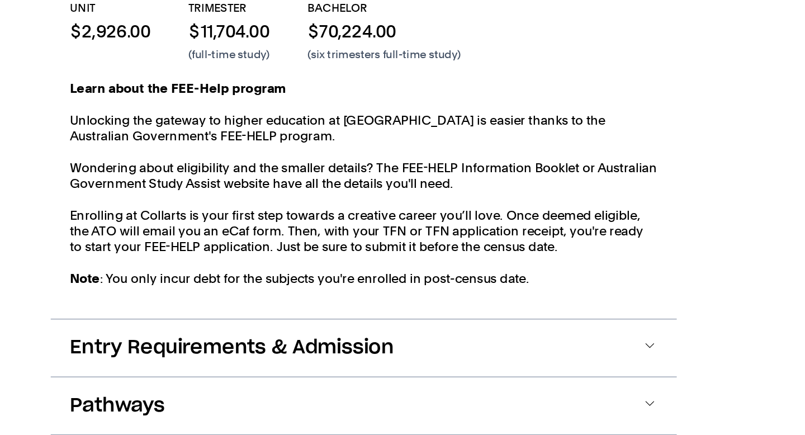
click at [0, 0] on div "Learn about the FEE-Help program Unlocking the gateway to higher education at C…" at bounding box center [0, 0] width 0 height 0
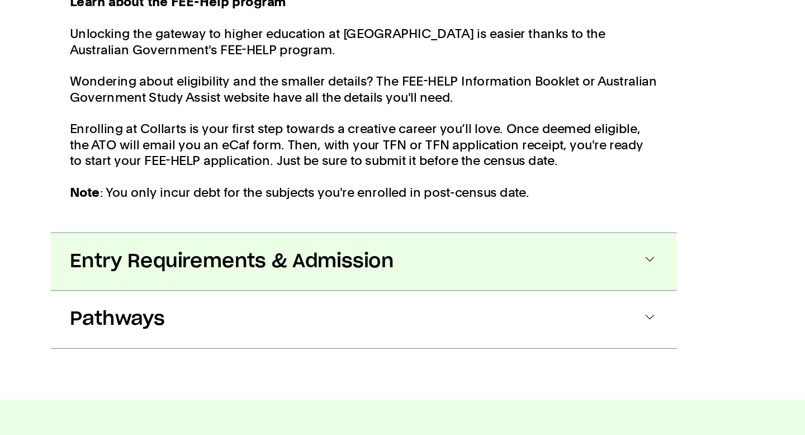
click at [0, 0] on span "Entry Requirements & Admission" at bounding box center [0, 0] width 0 height 0
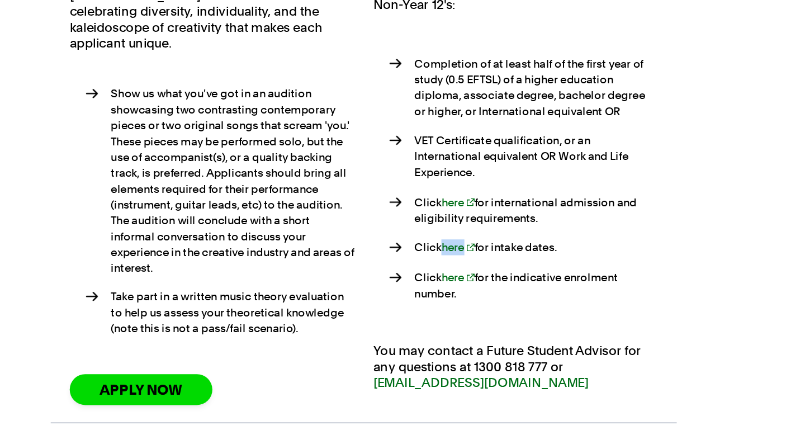
scroll to position [1602, 0]
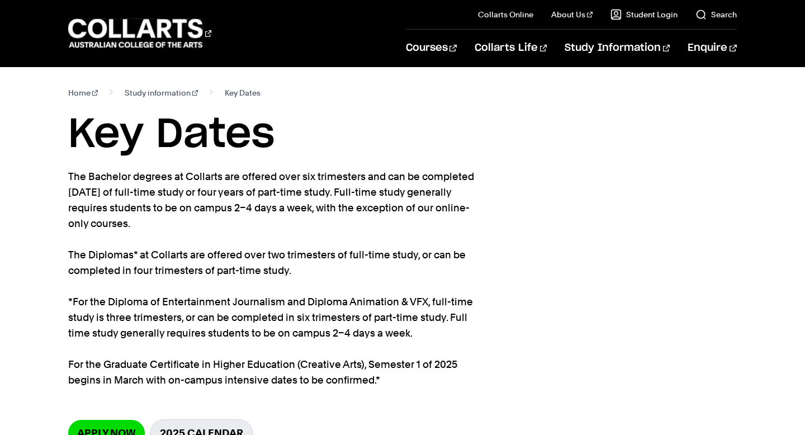
click at [387, 254] on p "The Bachelor degrees at Collarts are offered over six trimesters and can be com…" at bounding box center [272, 278] width 408 height 219
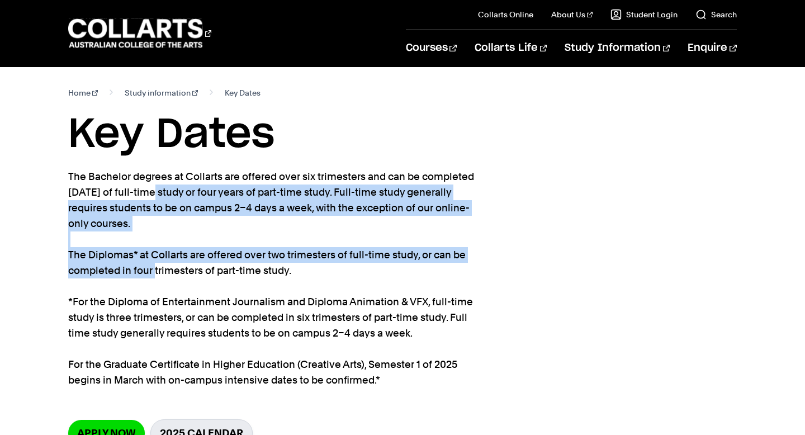
drag, startPoint x: 74, startPoint y: 187, endPoint x: 154, endPoint y: 267, distance: 113.0
click at [154, 267] on p "The Bachelor degrees at Collarts are offered over six trimesters and can be com…" at bounding box center [272, 278] width 408 height 219
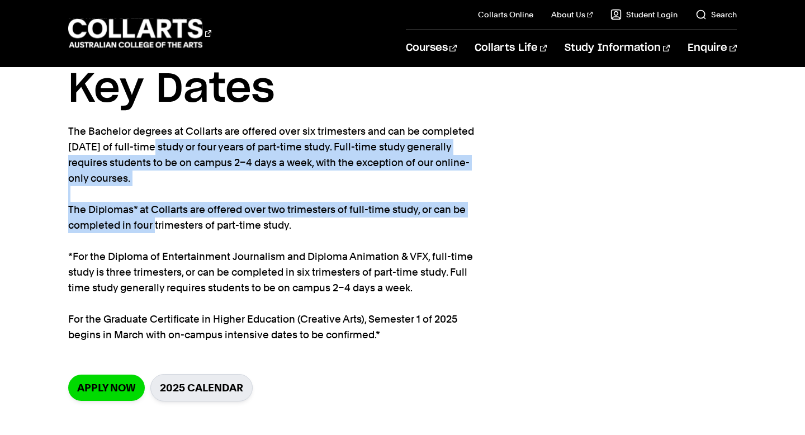
scroll to position [46, 0]
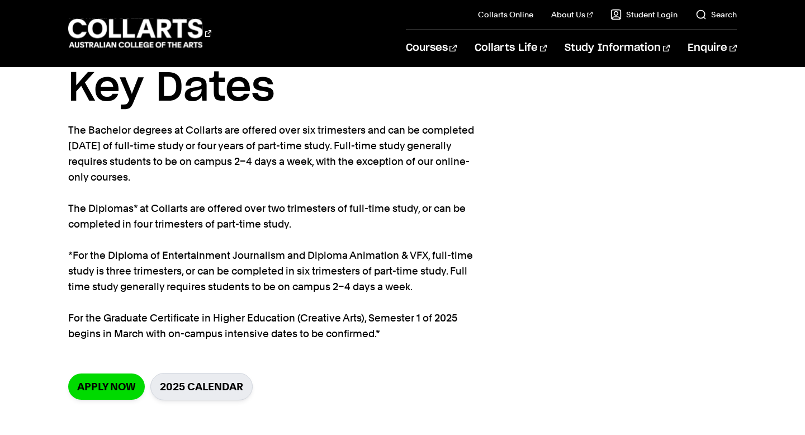
click at [158, 284] on p "The Bachelor degrees at Collarts are offered over six trimesters and can be com…" at bounding box center [272, 231] width 408 height 219
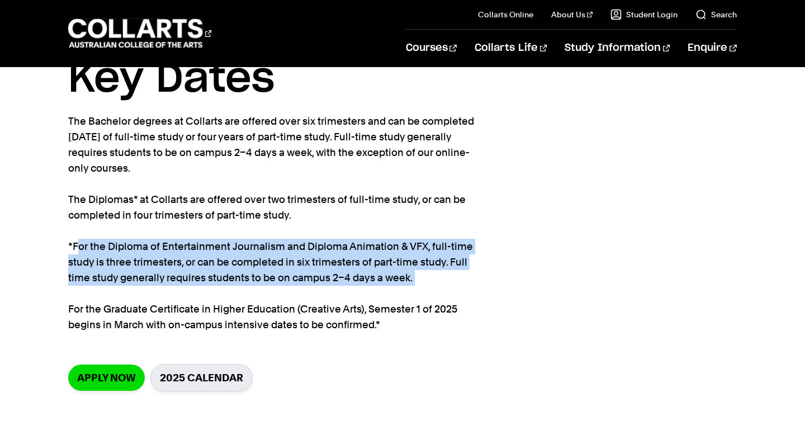
drag, startPoint x: 80, startPoint y: 247, endPoint x: 133, endPoint y: 294, distance: 70.8
click at [133, 295] on p "The Bachelor degrees at Collarts are offered over six trimesters and can be com…" at bounding box center [272, 222] width 408 height 219
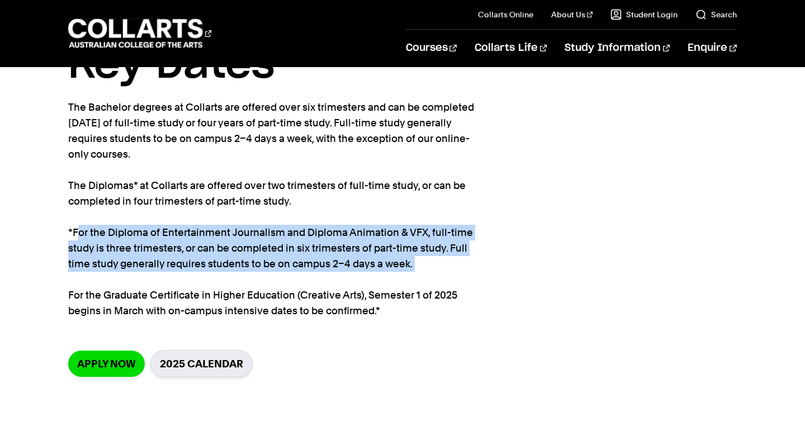
click at [149, 284] on p "The Bachelor degrees at Collarts are offered over six trimesters and can be com…" at bounding box center [272, 208] width 408 height 219
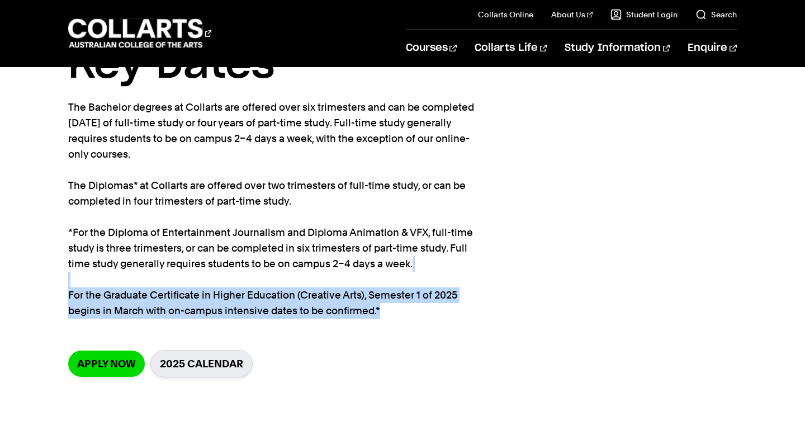
drag, startPoint x: 94, startPoint y: 281, endPoint x: 144, endPoint y: 324, distance: 65.8
click at [144, 325] on section "Home Study information Key Dates Key Dates The Bachelor degrees at Collarts are…" at bounding box center [402, 205] width 668 height 415
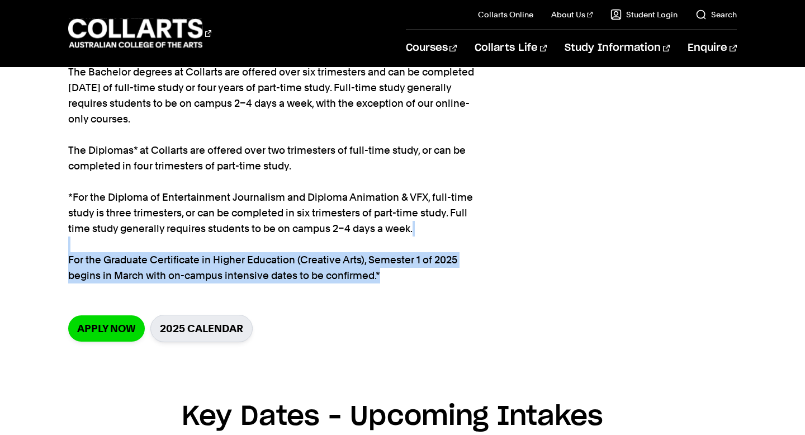
scroll to position [108, 0]
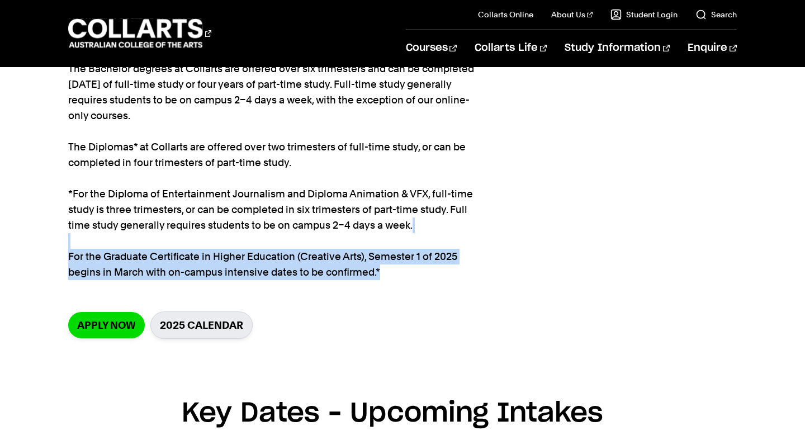
click at [224, 248] on p "The Bachelor degrees at Collarts are offered over six trimesters and can be com…" at bounding box center [272, 170] width 408 height 219
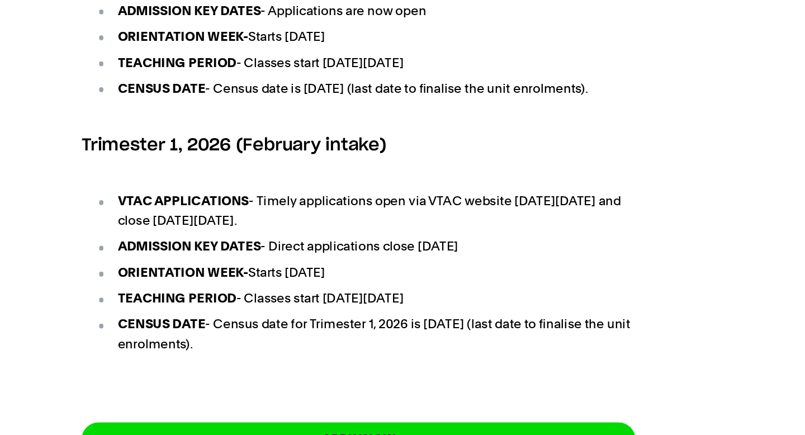
scroll to position [669, 0]
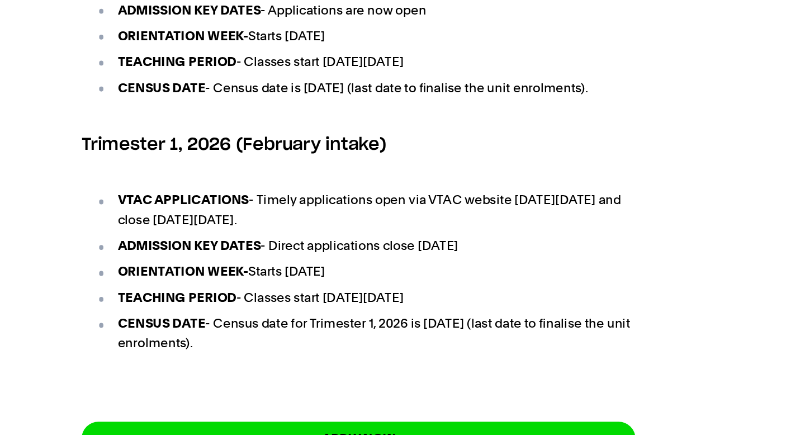
drag, startPoint x: 212, startPoint y: 273, endPoint x: 348, endPoint y: 401, distance: 185.8
click at [348, 383] on ul "VTAC APPLICATIONS - Timely applications open via VTAC website [DATE][DATE] and …" at bounding box center [402, 305] width 441 height 158
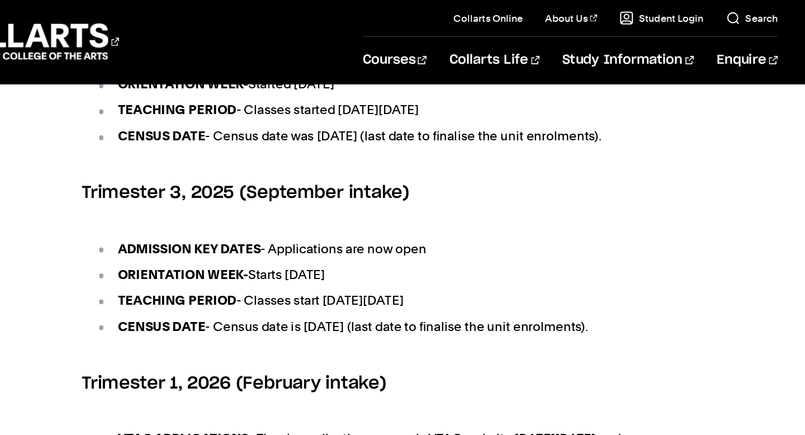
scroll to position [559, 0]
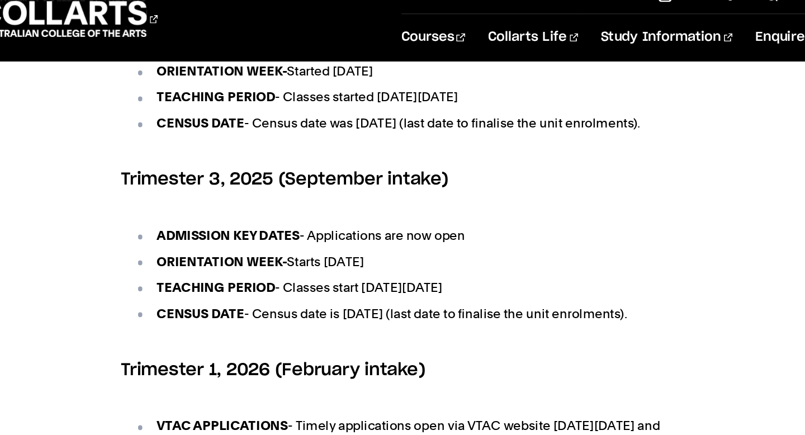
drag, startPoint x: 298, startPoint y: 302, endPoint x: 203, endPoint y: 222, distance: 124.1
click at [203, 222] on ul "ADMISSION KEY DATES - Applications are now open ORIENTATION WEEK- Starts [DATE]…" at bounding box center [402, 237] width 441 height 106
click at [237, 212] on strong "ADMISSION KEY DATES" at bounding box center [268, 206] width 114 height 12
drag, startPoint x: 312, startPoint y: 301, endPoint x: 270, endPoint y: 207, distance: 102.6
click at [270, 207] on ul "ADMISSION KEY DATES - Applications are now open ORIENTATION WEEK- Starts [DATE]…" at bounding box center [402, 237] width 441 height 106
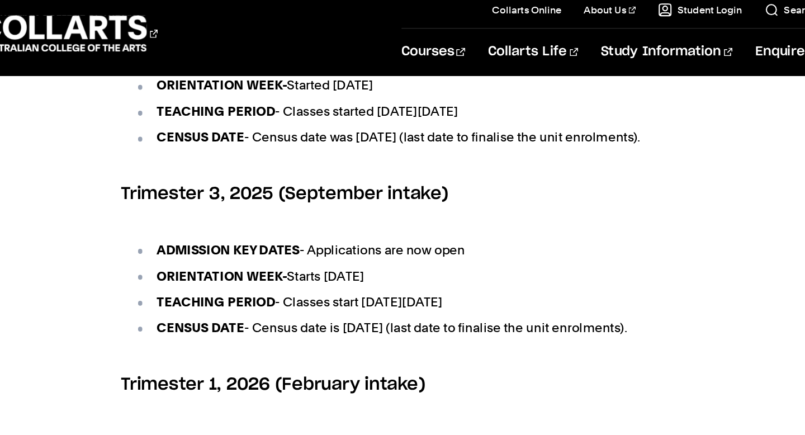
click at [270, 195] on section "Key Dates – Upcoming Intakes Trimester 2, 2025 (May intake) ADMISSION KEY DATES…" at bounding box center [402, 257] width 441 height 668
drag, startPoint x: 312, startPoint y: 243, endPoint x: 346, endPoint y: 300, distance: 66.9
click at [346, 290] on ul "ADMISSION KEY DATES - Applications are now open ORIENTATION WEEK- Starts [DATE]…" at bounding box center [402, 237] width 441 height 106
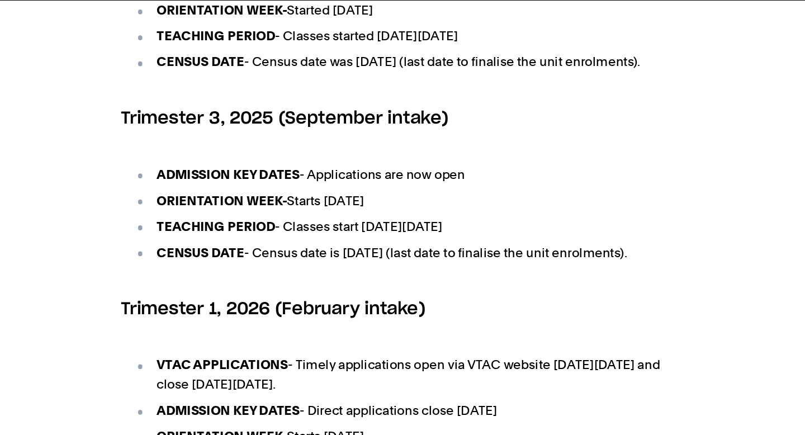
click at [349, 276] on li "CENSUS DATE - Census date is [DATE] (last date to finalise the unit enrolments)." at bounding box center [408, 268] width 430 height 16
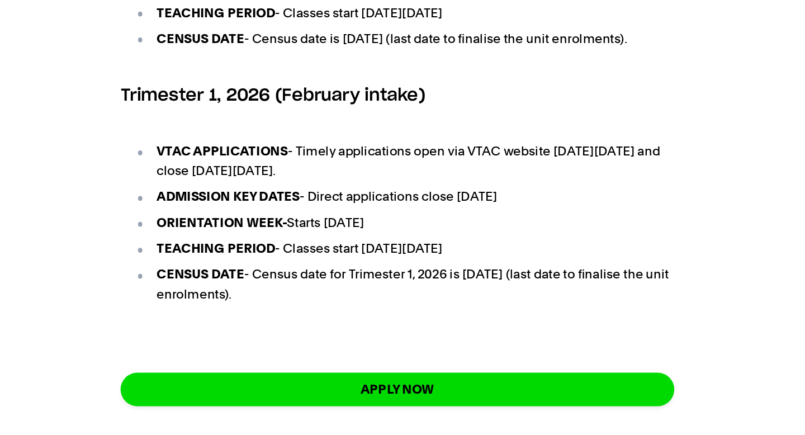
scroll to position [716, 0]
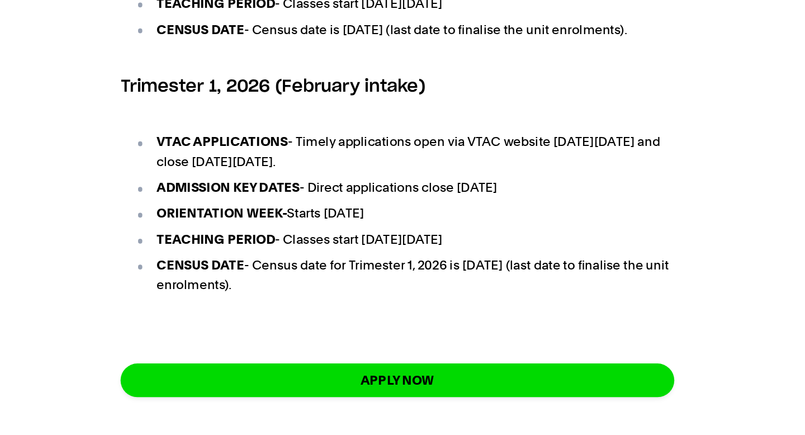
drag, startPoint x: 355, startPoint y: 349, endPoint x: 240, endPoint y: 274, distance: 137.0
click at [252, 268] on ul "VTAC APPLICATIONS - Timely applications open via VTAC website [DATE][DATE] and …" at bounding box center [402, 258] width 441 height 158
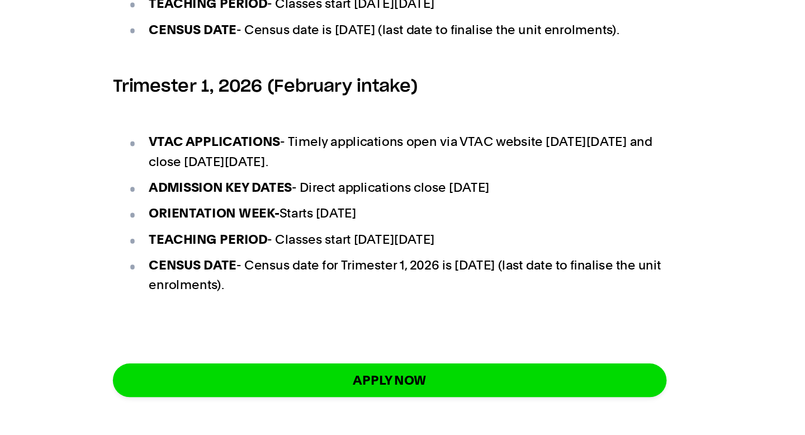
click at [246, 243] on strong "ADMISSION KEY DATES" at bounding box center [268, 237] width 114 height 12
drag, startPoint x: 214, startPoint y: 262, endPoint x: 299, endPoint y: 308, distance: 97.0
click at [300, 308] on ul "VTAC APPLICATIONS - Timely applications open via VTAC website [DATE][DATE] and …" at bounding box center [402, 258] width 441 height 158
drag, startPoint x: 365, startPoint y: 343, endPoint x: 220, endPoint y: 266, distance: 163.7
click at [220, 268] on ul "VTAC APPLICATIONS - Timely applications open via VTAC website [DATE][DATE] and …" at bounding box center [402, 258] width 441 height 158
